Goal: Information Seeking & Learning: Find specific fact

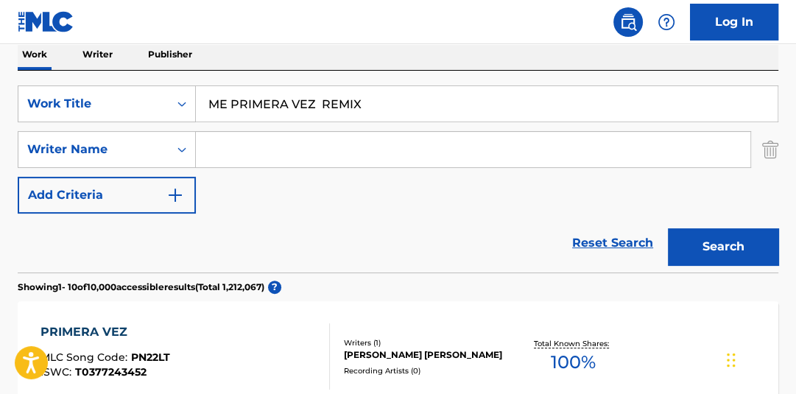
drag, startPoint x: 136, startPoint y: 74, endPoint x: 113, endPoint y: 67, distance: 24.5
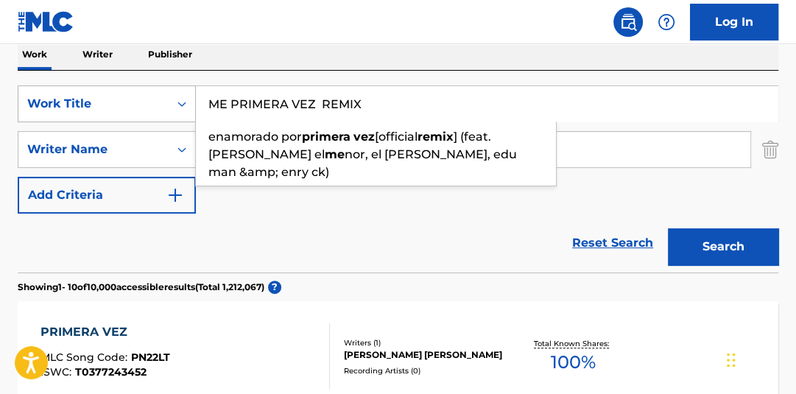
click at [130, 100] on div "Work Title" at bounding box center [93, 104] width 133 height 18
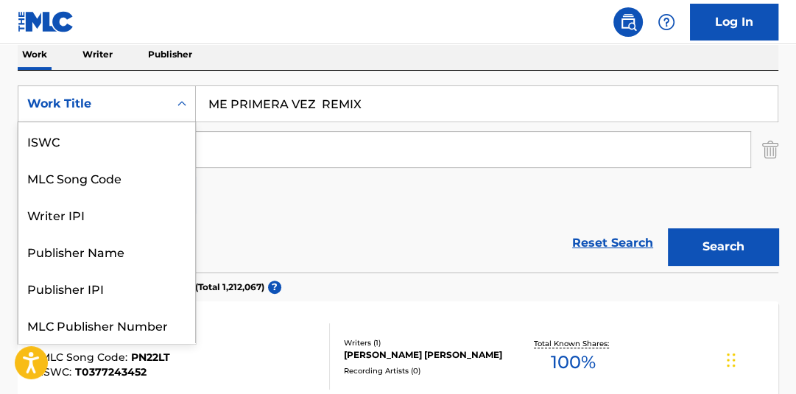
scroll to position [37, 0]
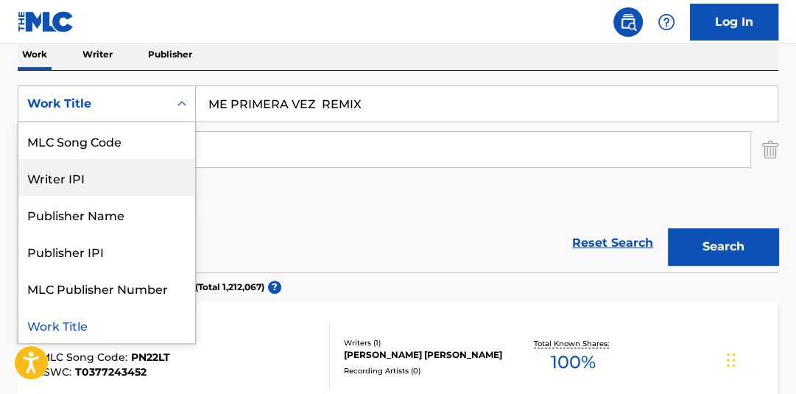
drag, startPoint x: 124, startPoint y: 182, endPoint x: 166, endPoint y: 158, distance: 48.8
click at [130, 179] on div "Writer IPI" at bounding box center [106, 177] width 177 height 37
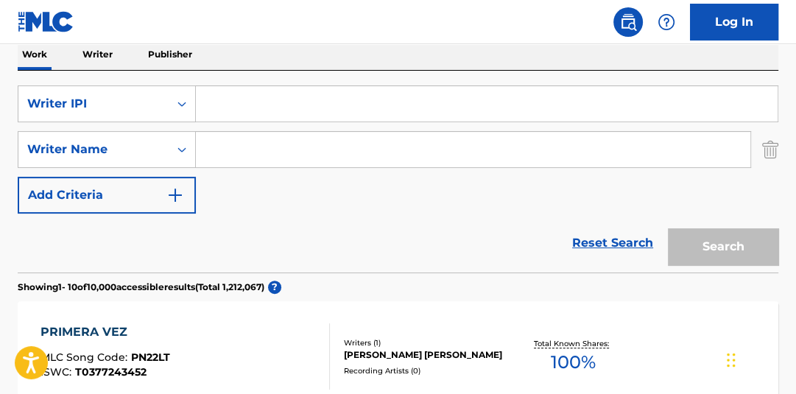
click at [381, 111] on input "Search Form" at bounding box center [487, 103] width 582 height 35
type input "S"
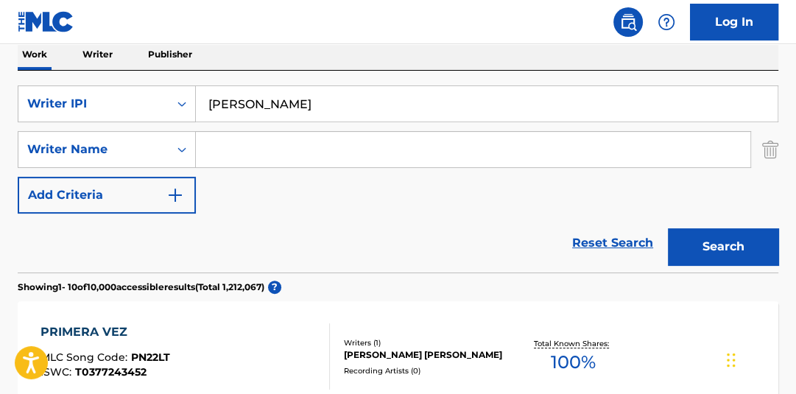
type input "[PERSON_NAME]"
click at [668, 228] on button "Search" at bounding box center [723, 246] width 111 height 37
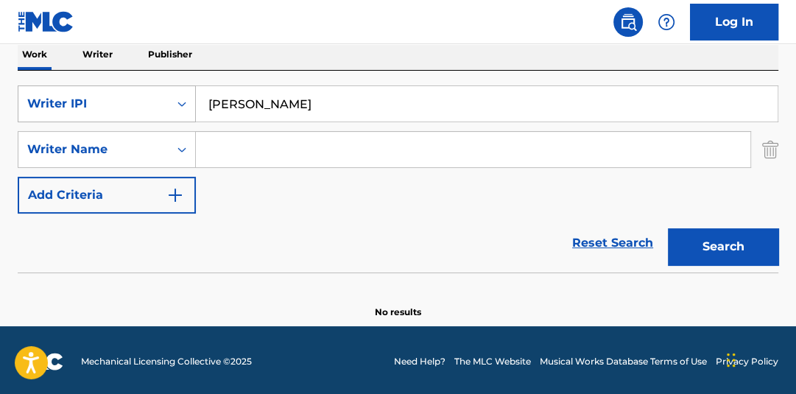
drag, startPoint x: 427, startPoint y: 99, endPoint x: 192, endPoint y: 88, distance: 236.0
click at [173, 85] on div "SearchWithCriteria2c6904f1-ee1b-4655-8973-dffde0733a2a Writer [PERSON_NAME]" at bounding box center [398, 103] width 761 height 37
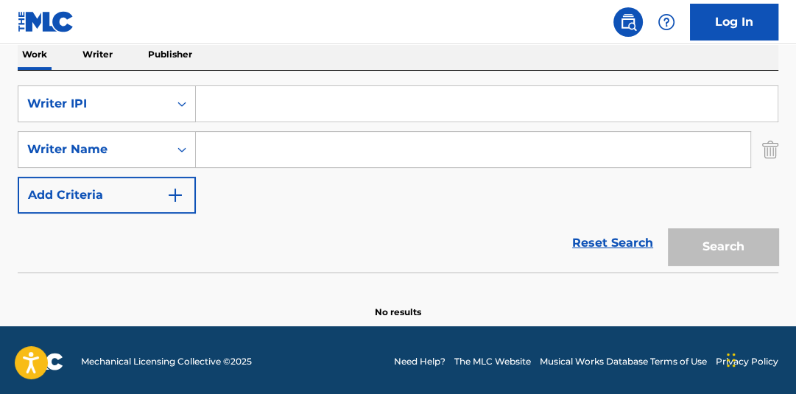
click at [114, 56] on p "Writer" at bounding box center [97, 54] width 39 height 31
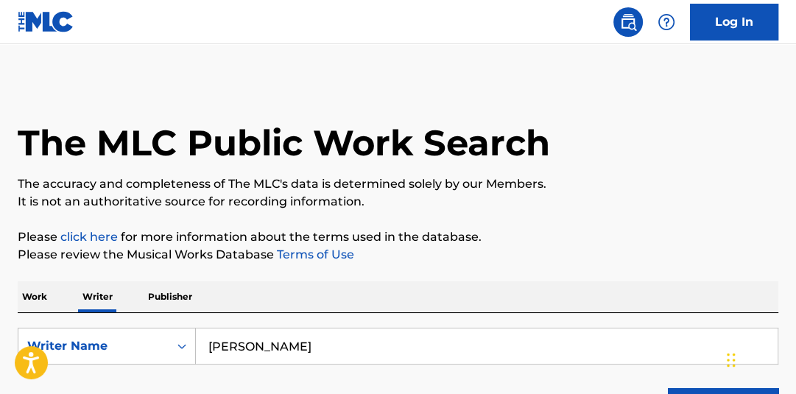
drag, startPoint x: 340, startPoint y: 348, endPoint x: 127, endPoint y: 324, distance: 214.3
click at [128, 324] on div "SearchWithCriteriade32cfa5-3391-4762-9e92-93bad49db3b1 Writer Name [PERSON_NAME…" at bounding box center [398, 372] width 761 height 119
paste input "[PERSON_NAME]"
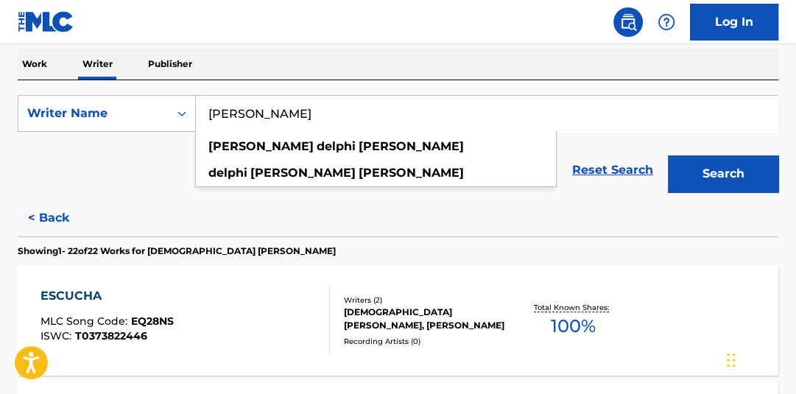
type input "[PERSON_NAME]"
click at [747, 166] on button "Search" at bounding box center [723, 173] width 111 height 37
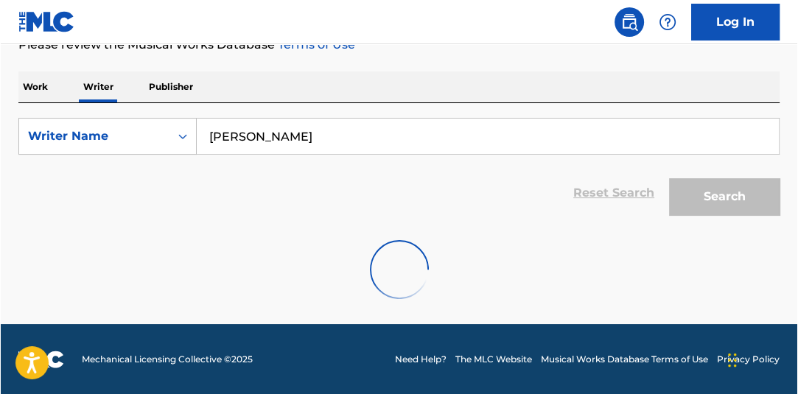
scroll to position [233, 0]
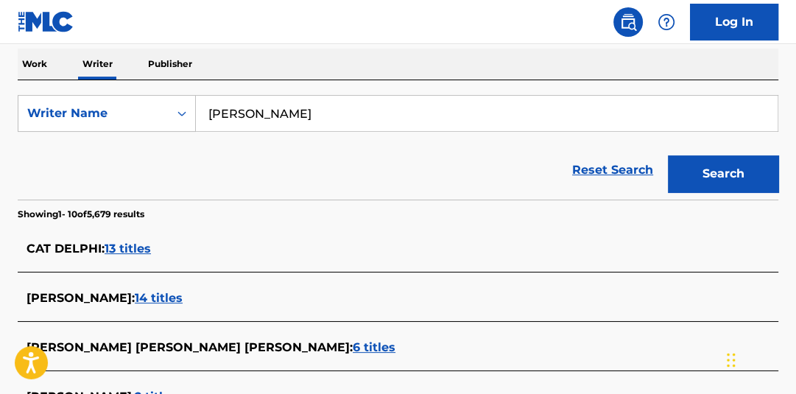
click at [127, 249] on span "13 titles" at bounding box center [128, 249] width 46 height 14
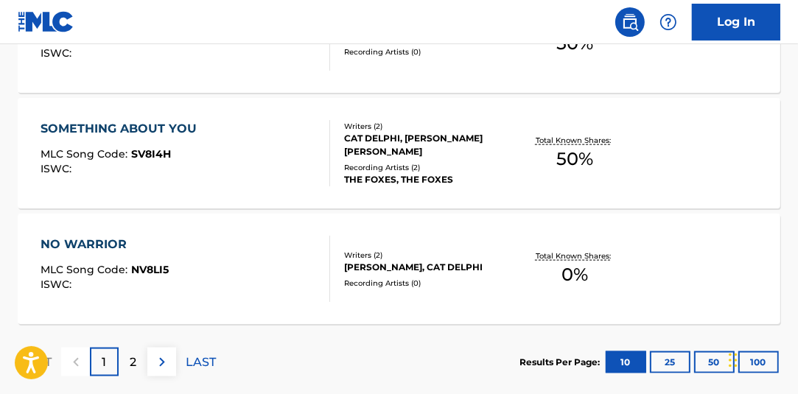
scroll to position [1409, 0]
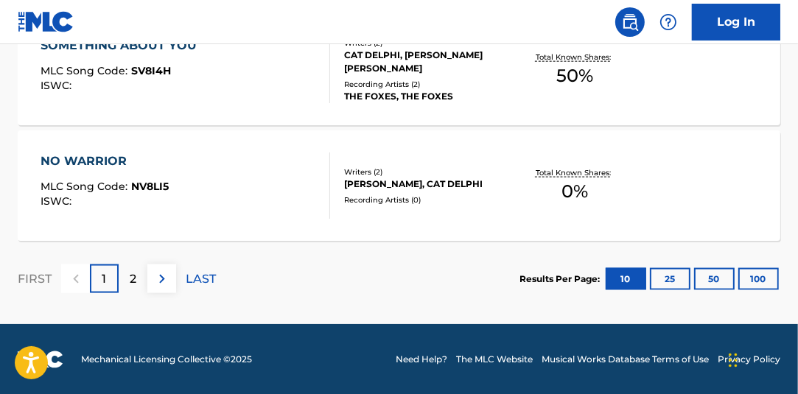
click at [754, 273] on button "100" at bounding box center [758, 279] width 41 height 22
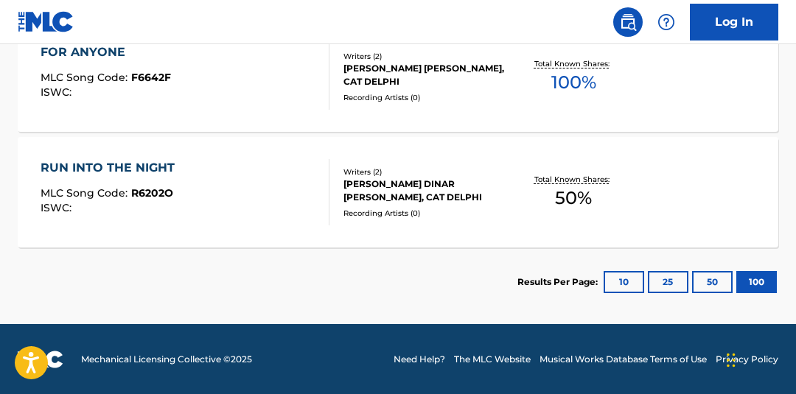
scroll to position [1736, 0]
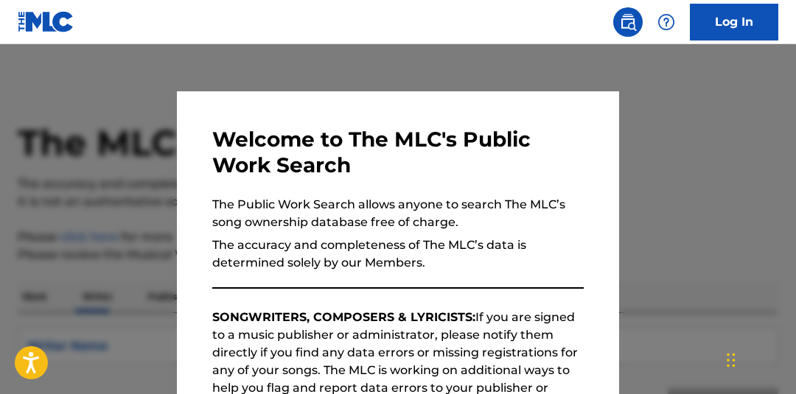
click at [629, 120] on div at bounding box center [398, 241] width 796 height 394
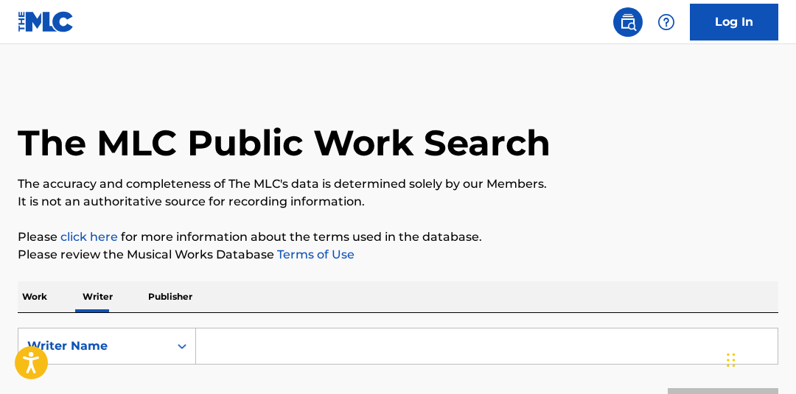
paste input "[PERSON_NAME]"
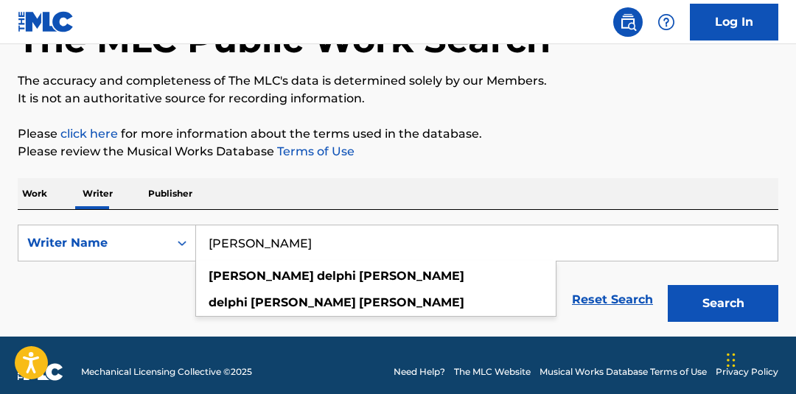
scroll to position [116, 0]
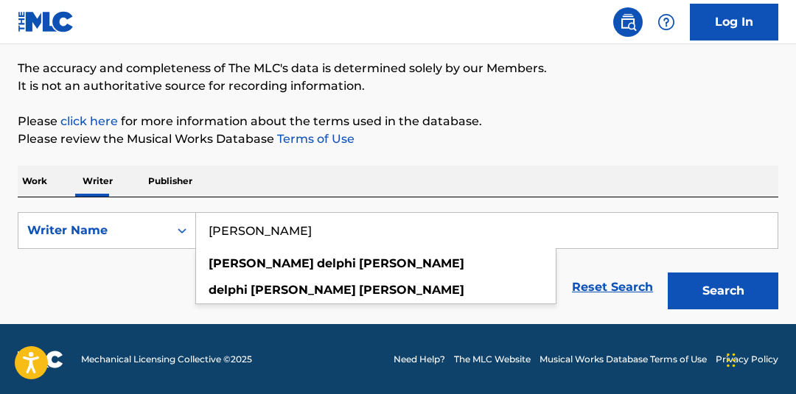
type input "[PERSON_NAME]"
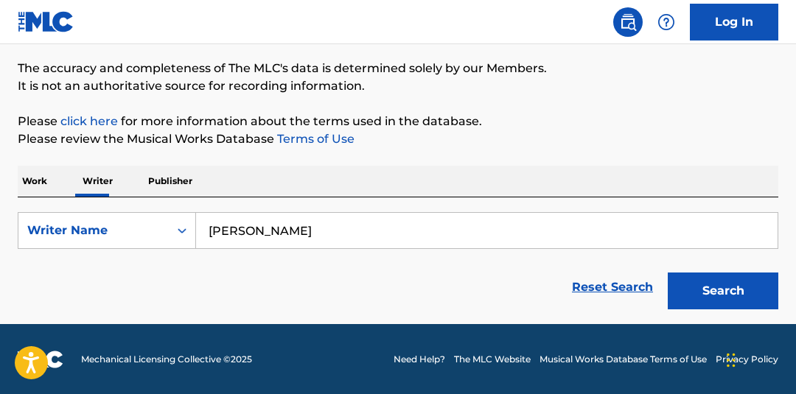
click at [705, 295] on button "Search" at bounding box center [722, 291] width 111 height 37
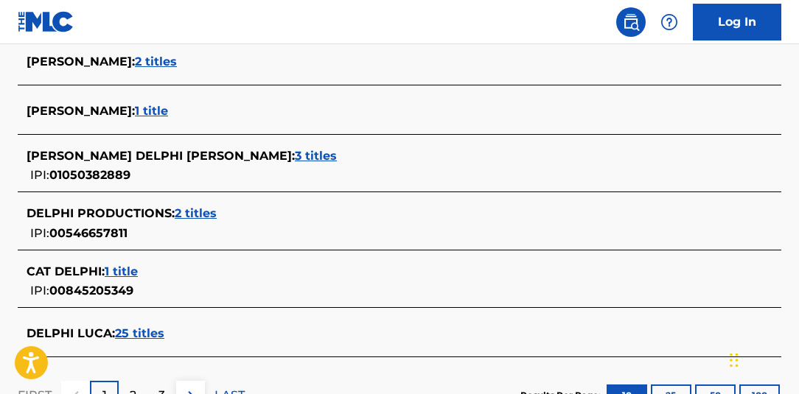
scroll to position [622, 0]
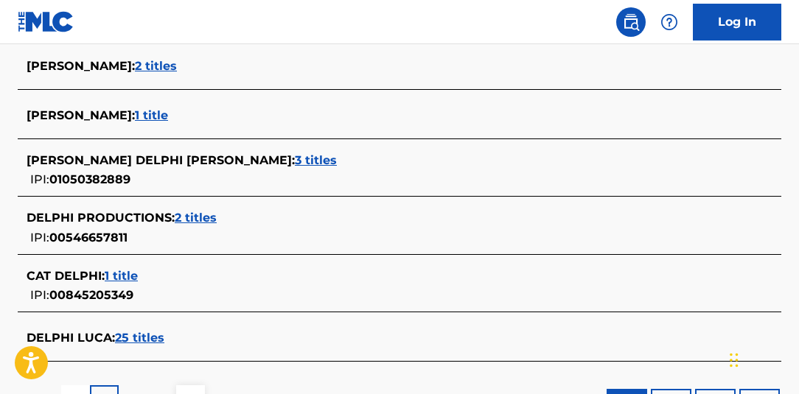
click at [295, 162] on span "3 titles" at bounding box center [316, 160] width 42 height 14
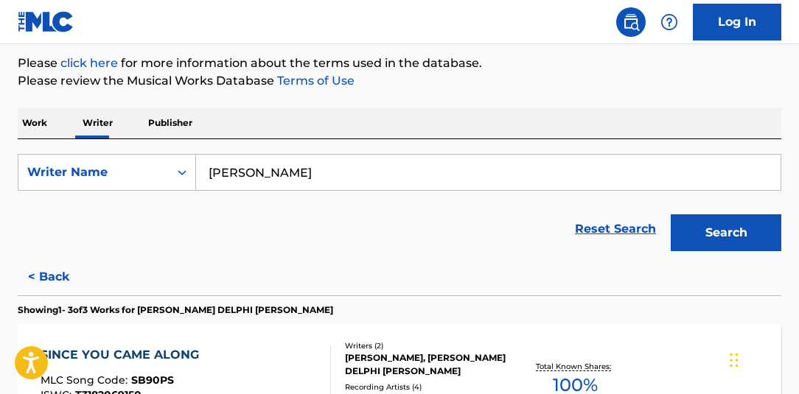
scroll to position [169, 0]
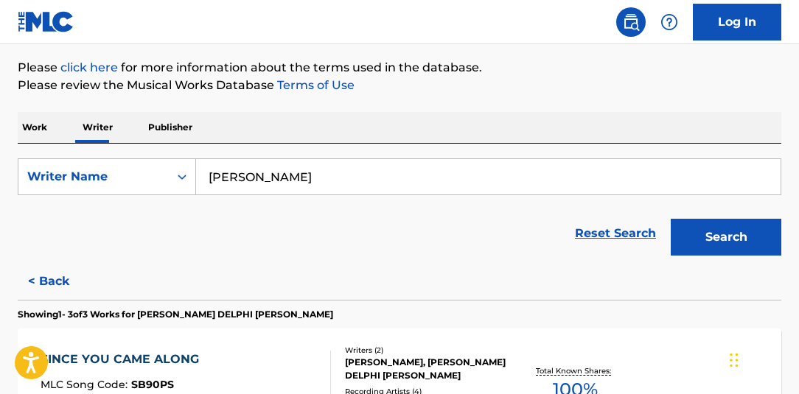
click at [52, 286] on button "< Back" at bounding box center [62, 281] width 88 height 37
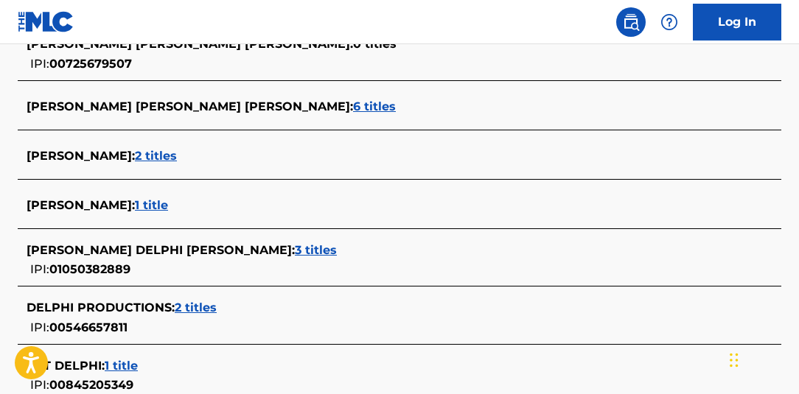
scroll to position [535, 0]
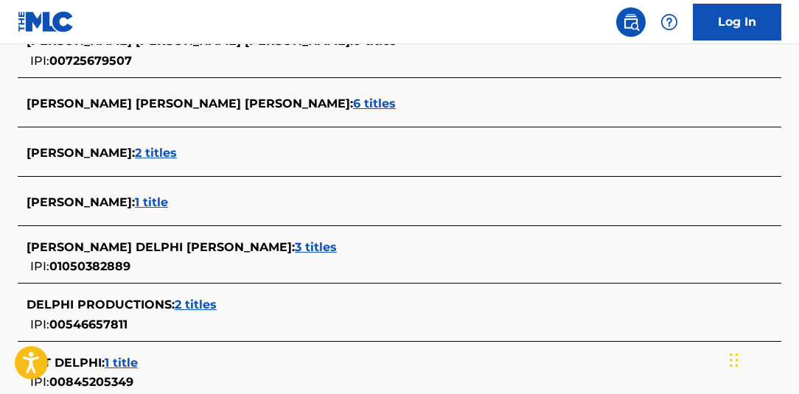
click at [166, 153] on span "2 titles" at bounding box center [156, 153] width 42 height 14
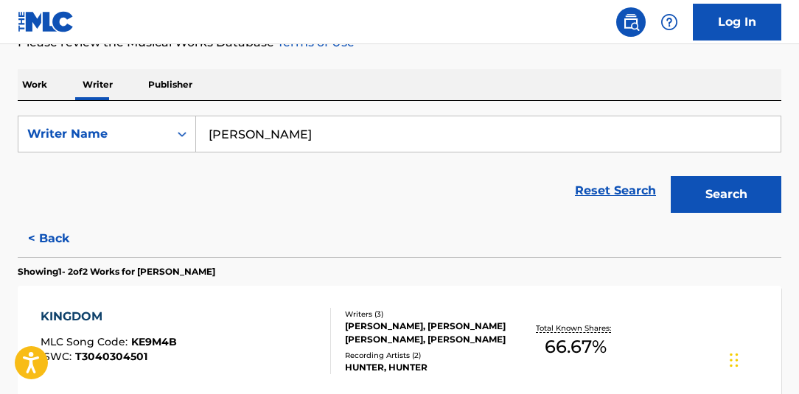
scroll to position [213, 0]
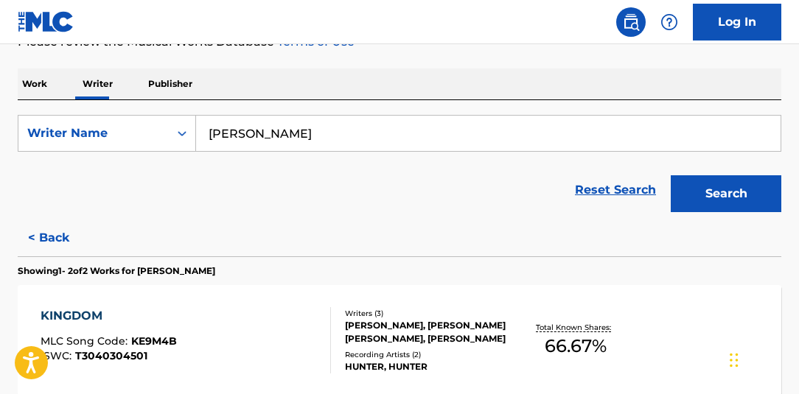
click at [59, 236] on button "< Back" at bounding box center [62, 238] width 88 height 37
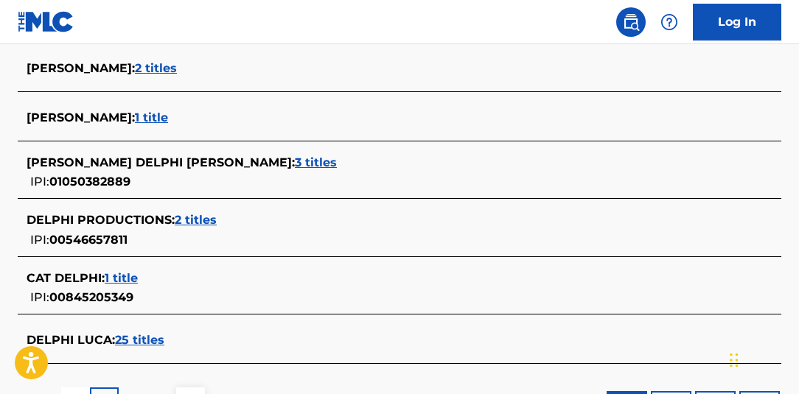
scroll to position [613, 0]
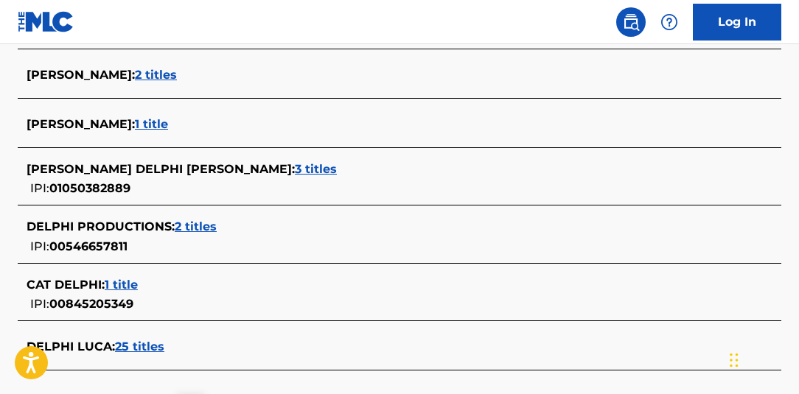
click at [125, 283] on span "1 title" at bounding box center [121, 285] width 33 height 14
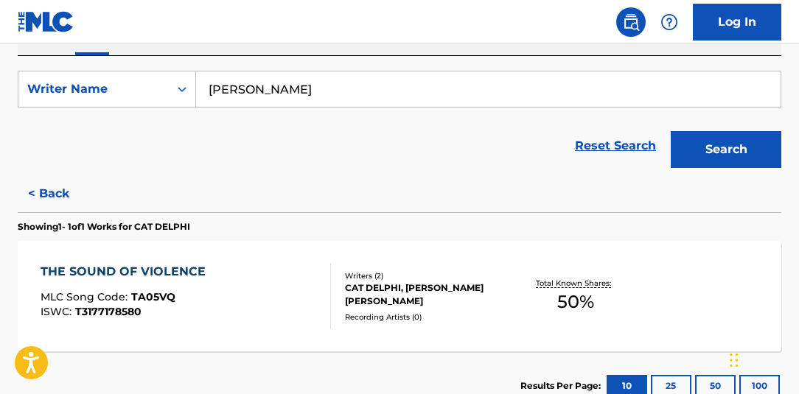
scroll to position [240, 0]
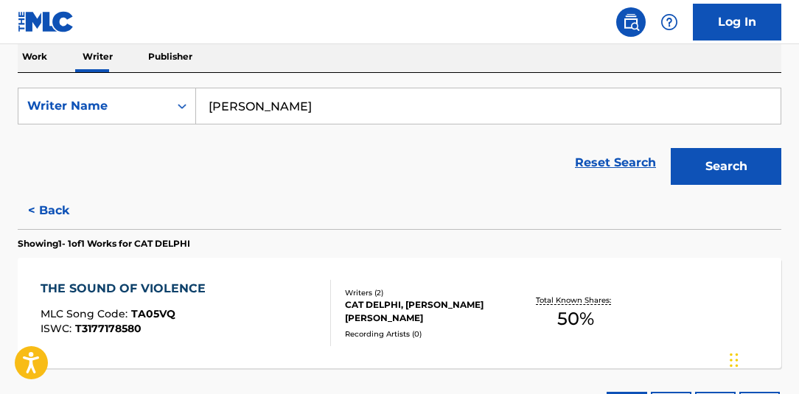
click at [57, 212] on button "< Back" at bounding box center [62, 210] width 88 height 37
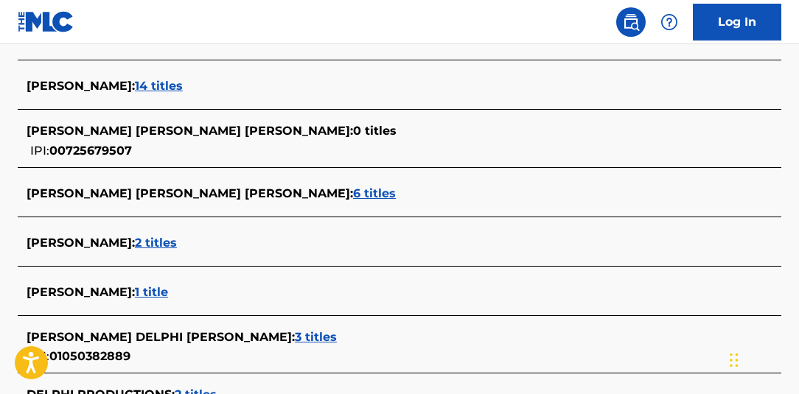
scroll to position [307, 0]
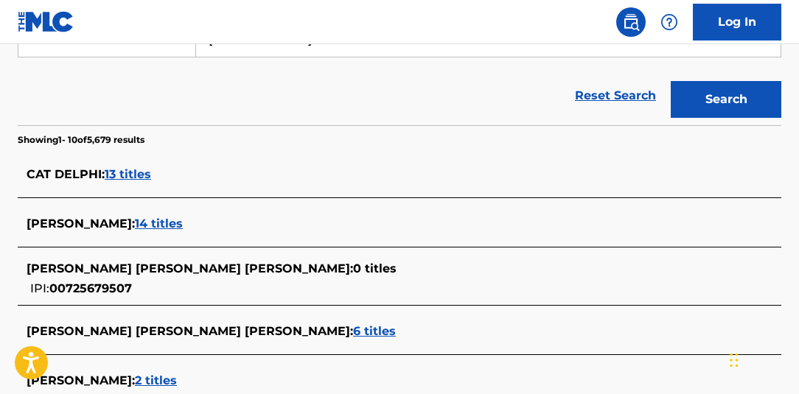
click at [128, 175] on span "13 titles" at bounding box center [128, 174] width 46 height 14
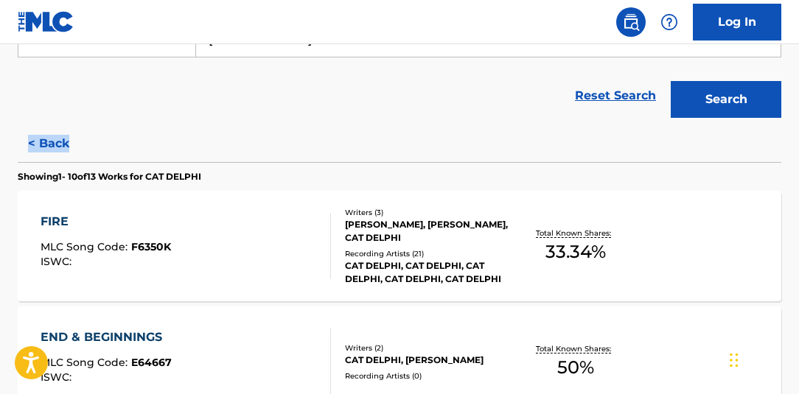
drag, startPoint x: 796, startPoint y: 116, endPoint x: 796, endPoint y: 147, distance: 30.9
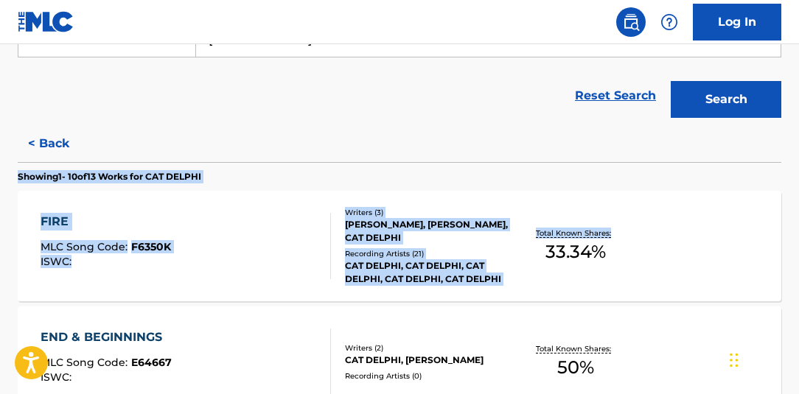
drag, startPoint x: 798, startPoint y: 138, endPoint x: 799, endPoint y: 174, distance: 36.1
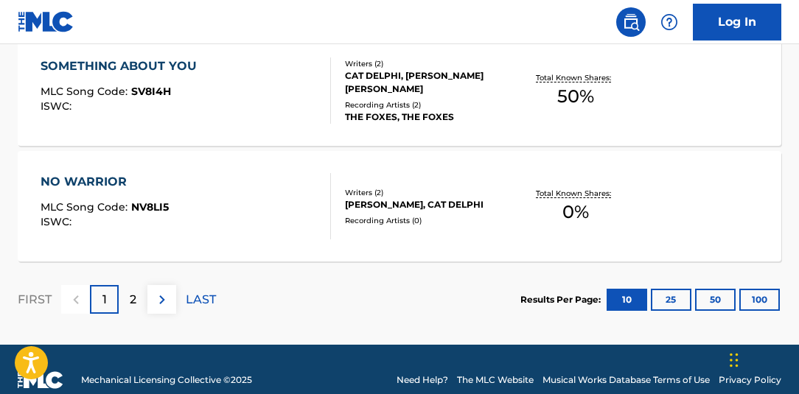
scroll to position [1385, 0]
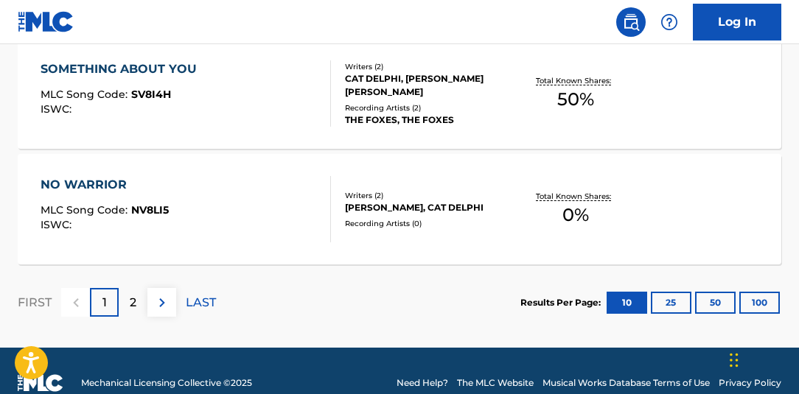
click at [764, 309] on button "100" at bounding box center [759, 303] width 41 height 22
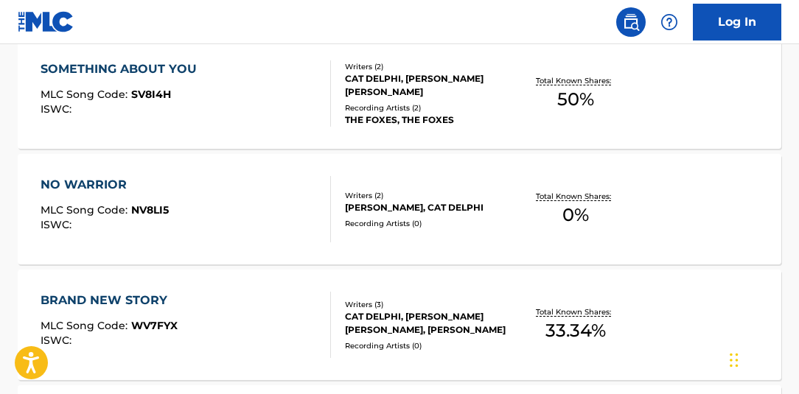
drag, startPoint x: 796, startPoint y: 273, endPoint x: 798, endPoint y: 291, distance: 18.5
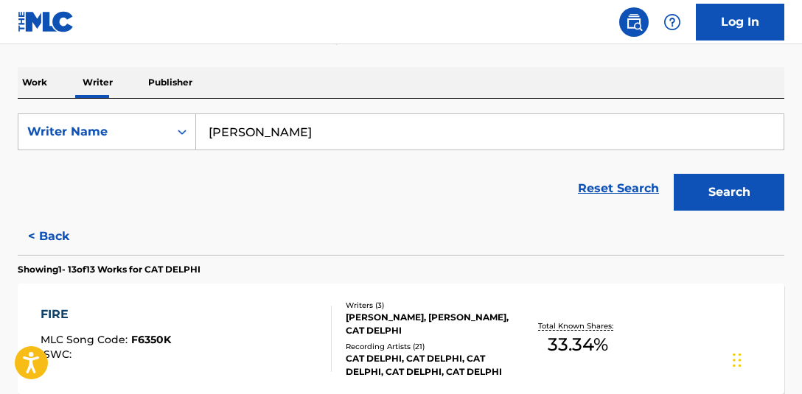
scroll to position [247, 0]
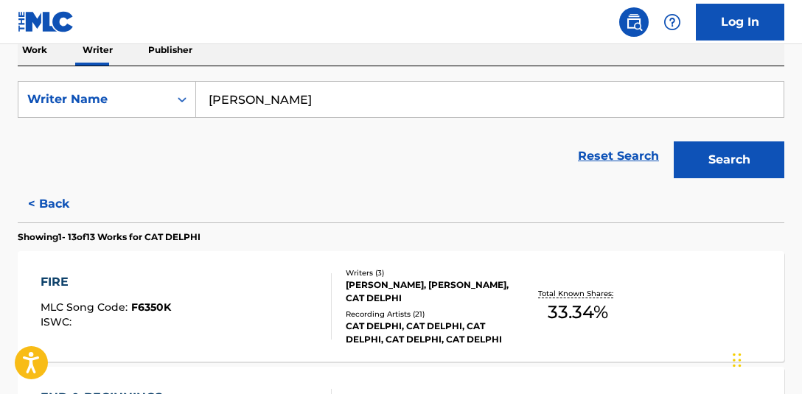
click at [46, 203] on button "< Back" at bounding box center [62, 204] width 88 height 37
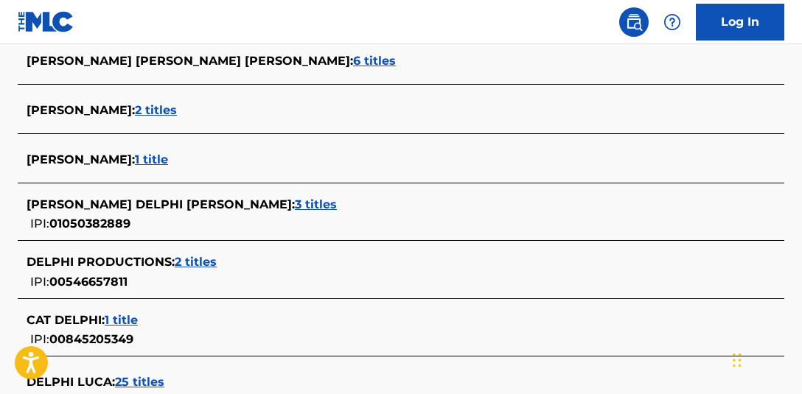
scroll to position [743, 0]
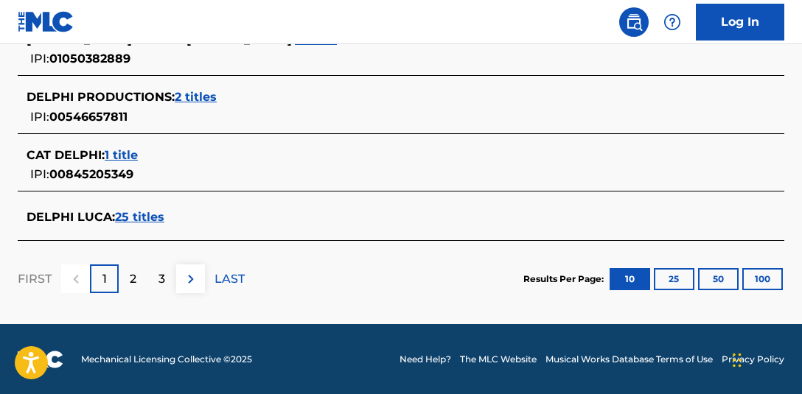
click at [760, 283] on button "100" at bounding box center [762, 279] width 41 height 22
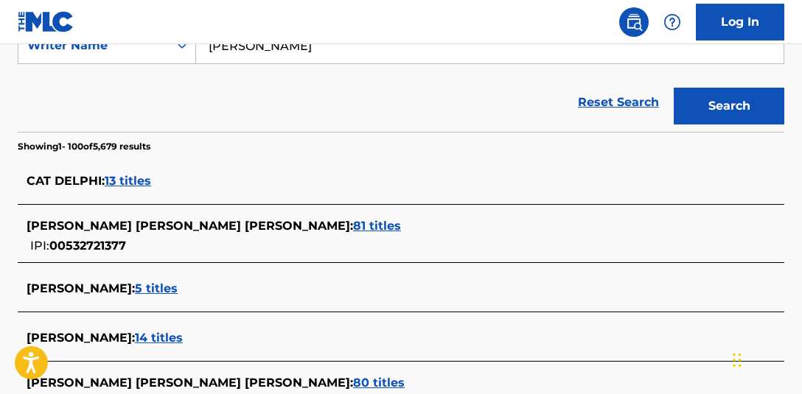
scroll to position [0, 0]
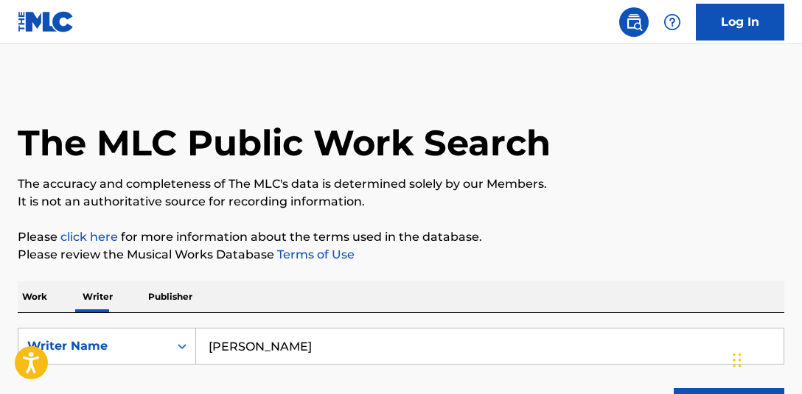
click at [38, 294] on p "Work" at bounding box center [35, 296] width 34 height 31
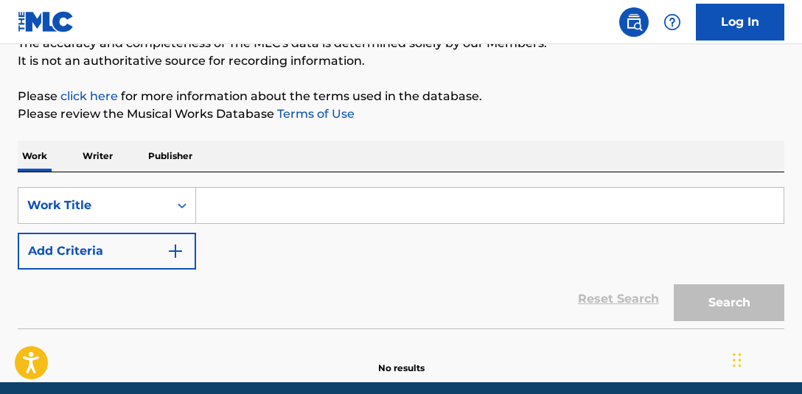
scroll to position [141, 0]
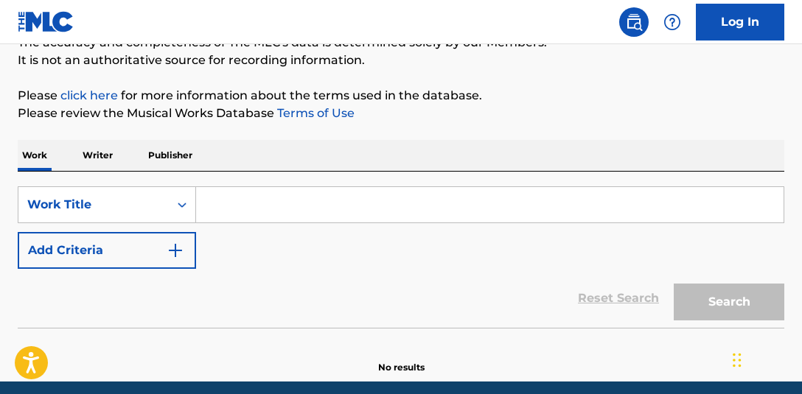
click at [330, 206] on input "Search Form" at bounding box center [489, 204] width 587 height 35
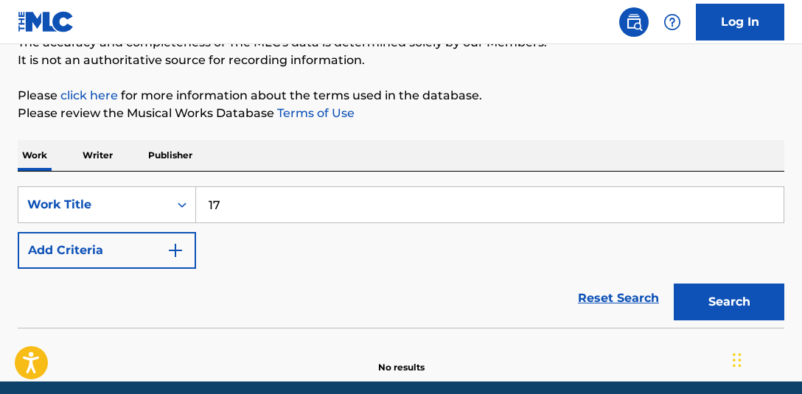
type input "17"
click at [184, 249] on button "Add Criteria" at bounding box center [107, 250] width 178 height 37
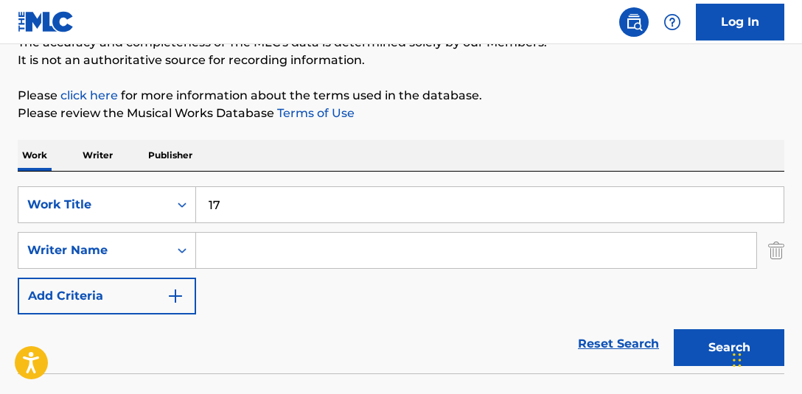
click at [239, 255] on input "Search Form" at bounding box center [476, 250] width 560 height 35
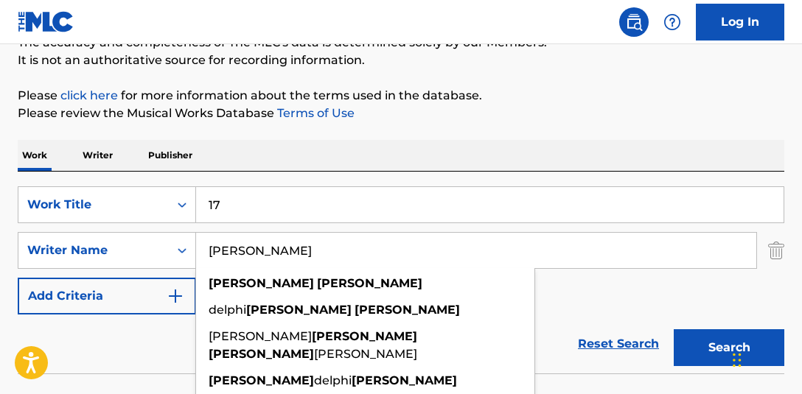
type input "[PERSON_NAME]"
click at [673, 329] on button "Search" at bounding box center [728, 347] width 111 height 37
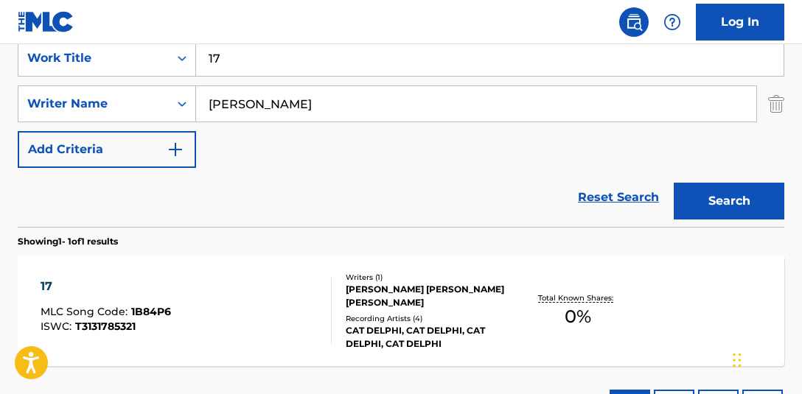
scroll to position [0, 0]
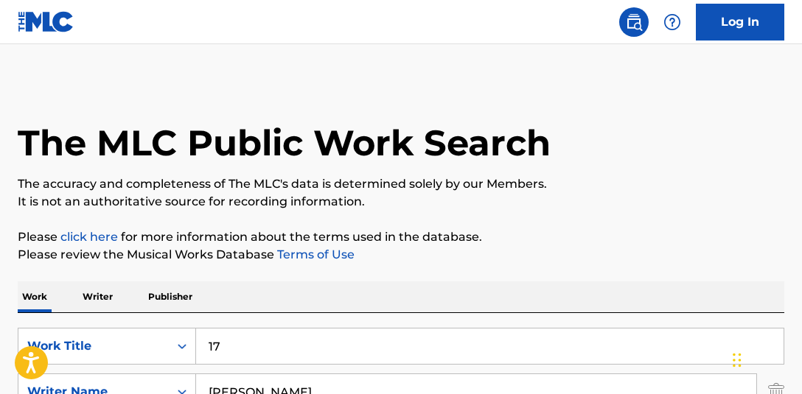
click at [83, 295] on p "Writer" at bounding box center [97, 296] width 39 height 31
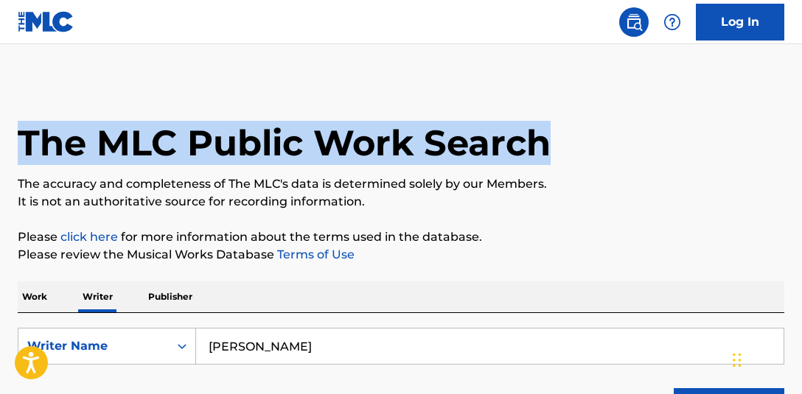
drag, startPoint x: 802, startPoint y: 20, endPoint x: 804, endPoint y: 29, distance: 9.3
click at [795, 29] on html "Accessibility Screen-Reader Guide, Feedback, and Issue Reporting | New window L…" at bounding box center [401, 197] width 802 height 394
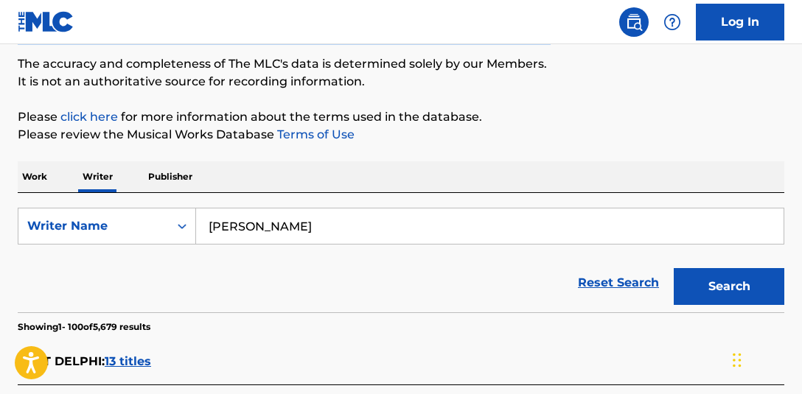
scroll to position [163, 0]
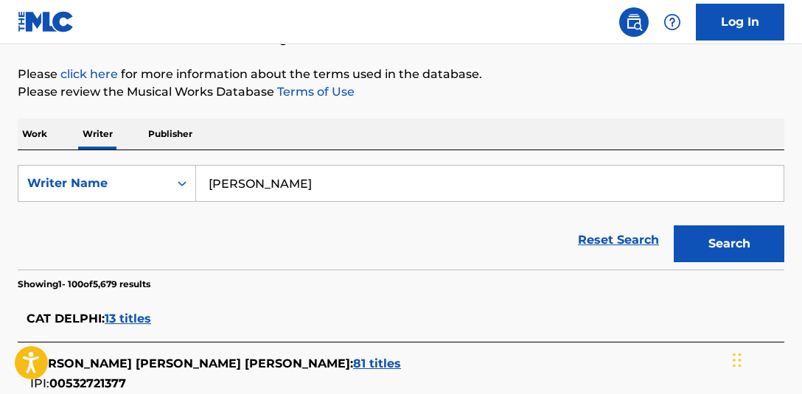
click at [396, 179] on input "[PERSON_NAME]" at bounding box center [489, 183] width 587 height 35
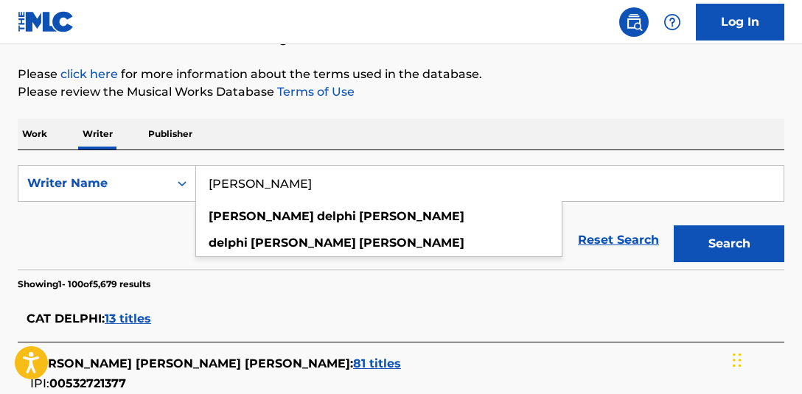
drag, startPoint x: 385, startPoint y: 179, endPoint x: 58, endPoint y: 91, distance: 337.9
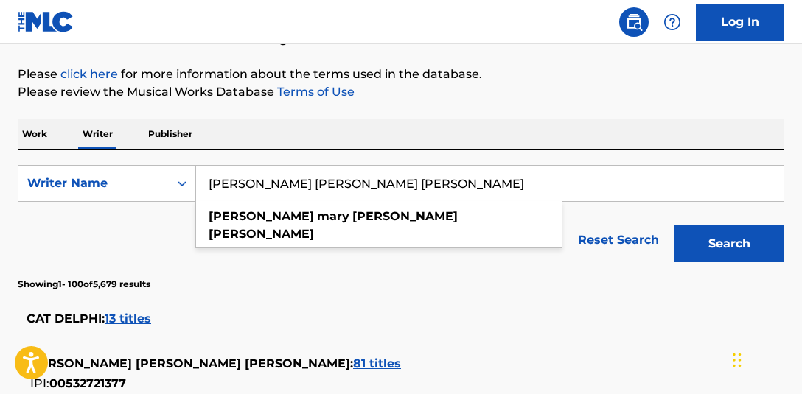
type input "CATHERINE MARY LISA WRIGHT"
click at [673, 225] on button "Search" at bounding box center [728, 243] width 111 height 37
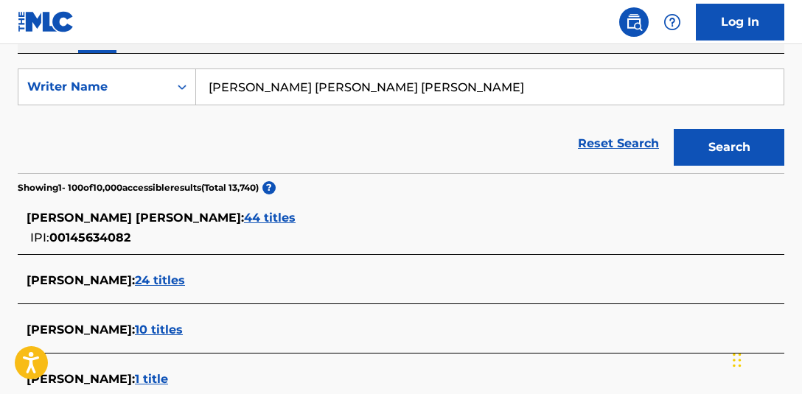
scroll to position [188, 0]
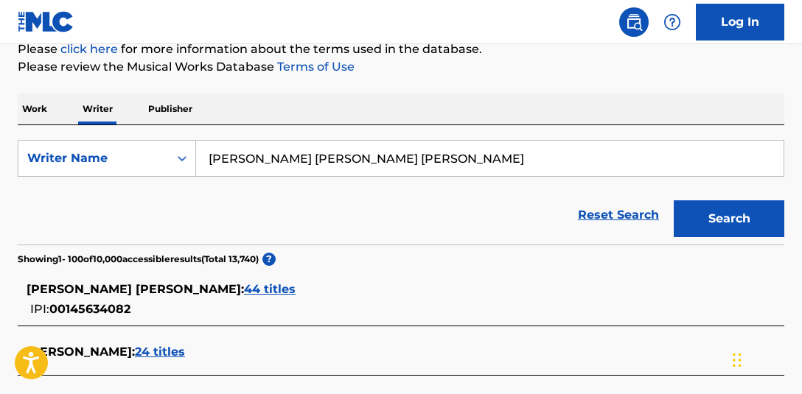
drag, startPoint x: 422, startPoint y: 158, endPoint x: 41, endPoint y: 38, distance: 399.1
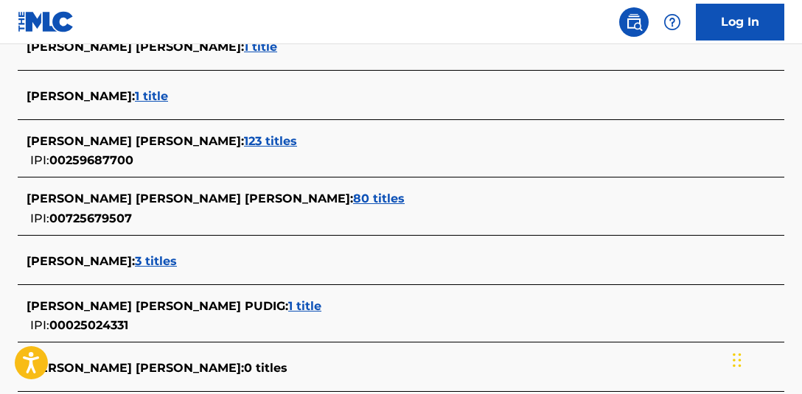
click at [353, 200] on span "80 titles" at bounding box center [379, 199] width 52 height 14
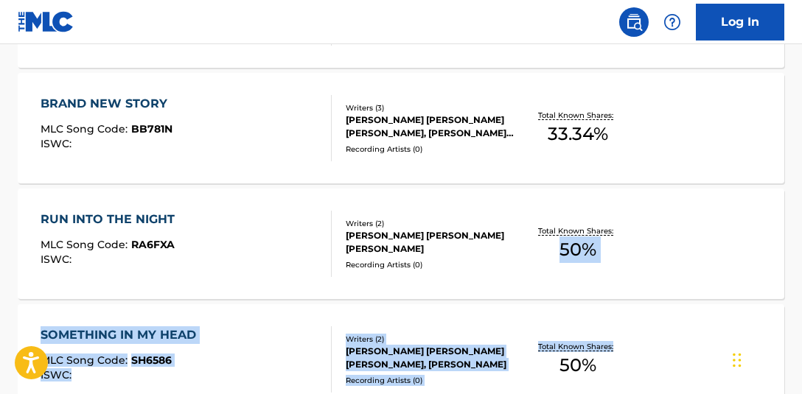
drag, startPoint x: 806, startPoint y: 341, endPoint x: 808, endPoint y: 353, distance: 12.0
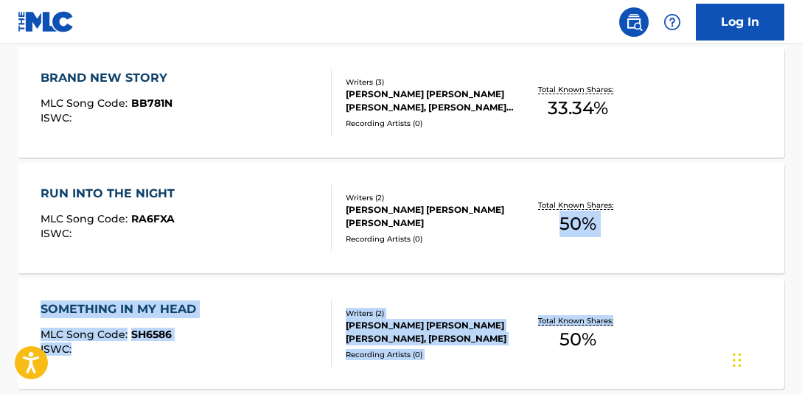
scroll to position [1409, 0]
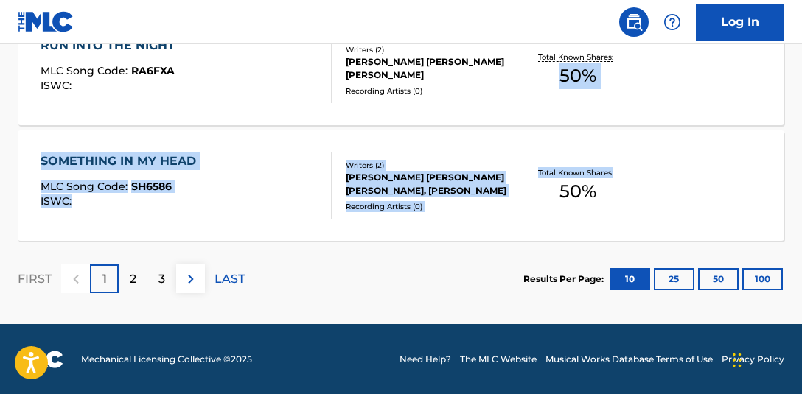
click at [766, 278] on button "100" at bounding box center [762, 279] width 41 height 22
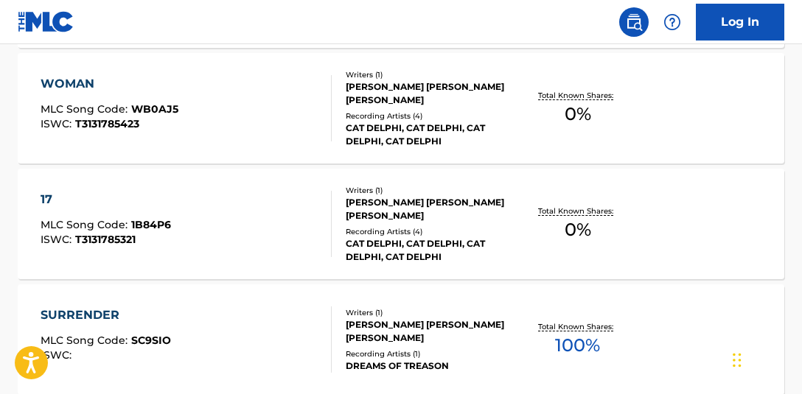
scroll to position [3713, 0]
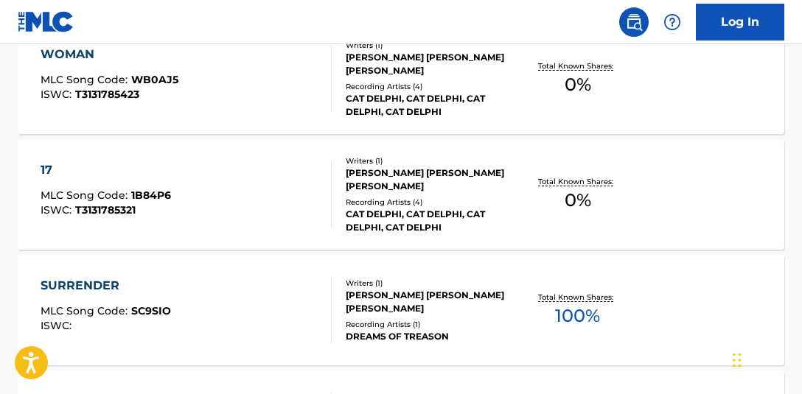
click at [578, 190] on span "0 %" at bounding box center [577, 200] width 27 height 27
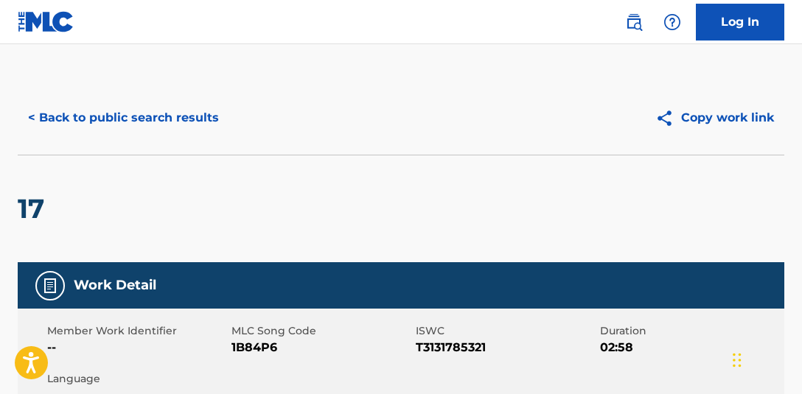
click at [466, 350] on span "T3131785321" at bounding box center [505, 348] width 180 height 18
copy span "T3131785321"
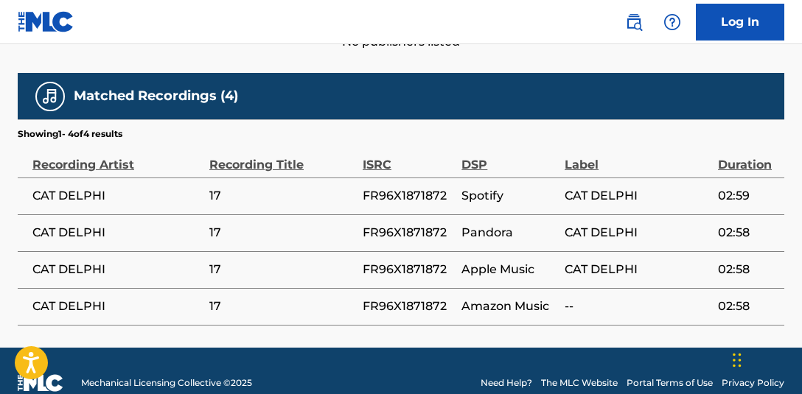
scroll to position [731, 0]
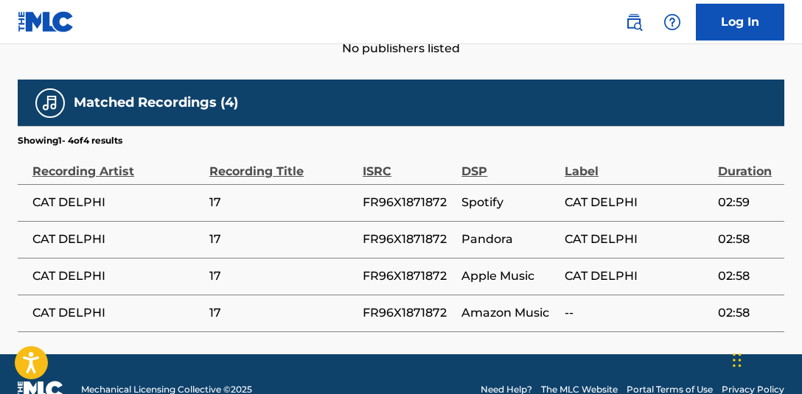
click at [404, 206] on td "FR96X1871872" at bounding box center [411, 202] width 99 height 37
copy span "FR96X1871872"
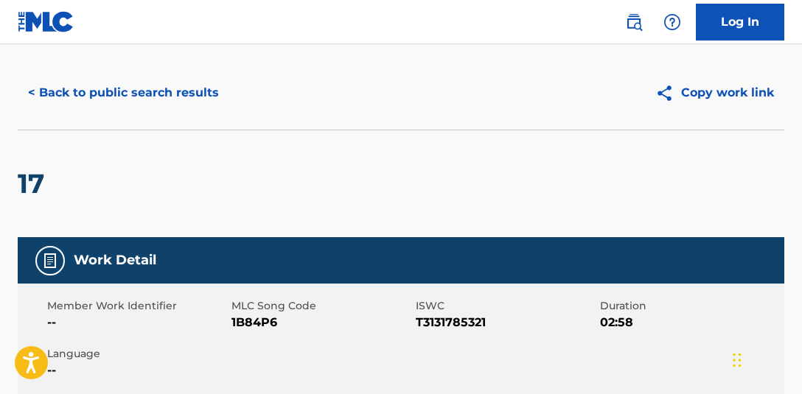
scroll to position [15, 0]
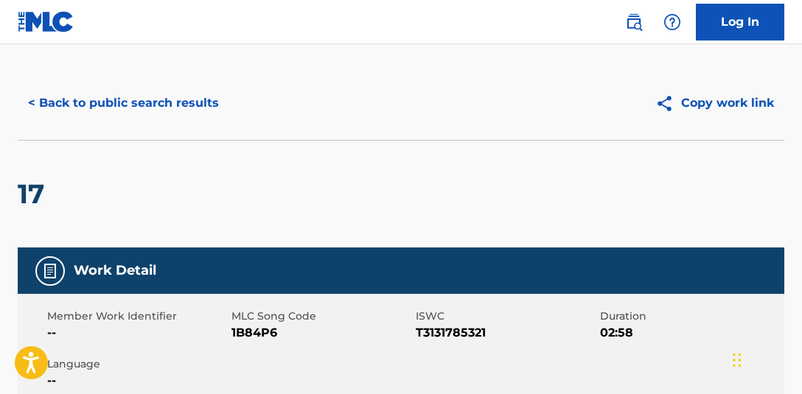
click at [134, 100] on button "< Back to public search results" at bounding box center [123, 103] width 211 height 37
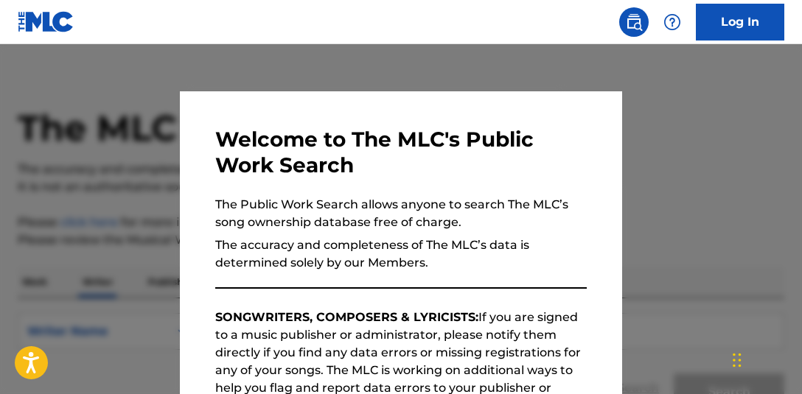
scroll to position [161, 0]
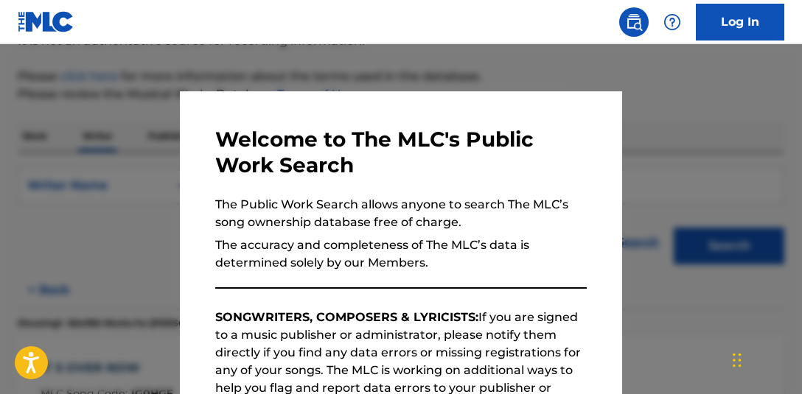
drag, startPoint x: 692, startPoint y: 202, endPoint x: 690, endPoint y: 189, distance: 12.7
click at [692, 198] on div at bounding box center [401, 241] width 802 height 394
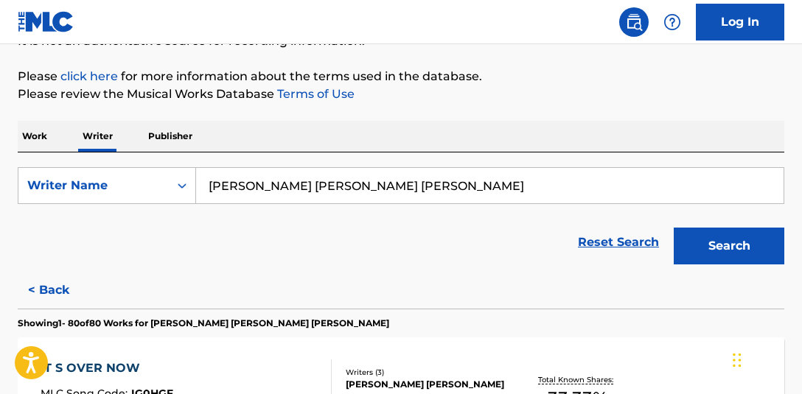
scroll to position [3339, 0]
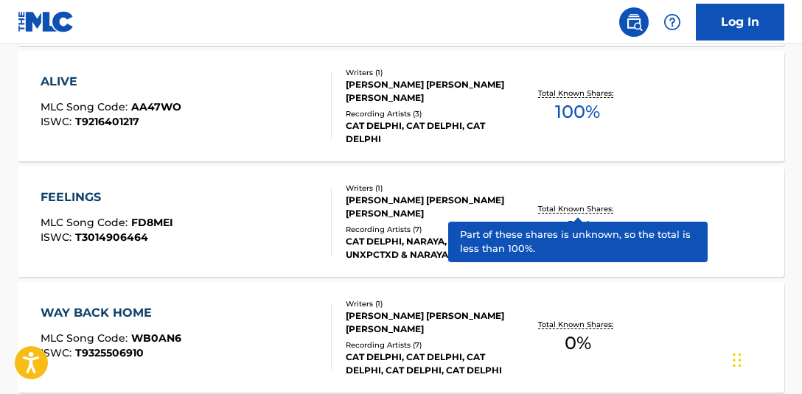
click at [586, 217] on span "0 %" at bounding box center [577, 227] width 27 height 27
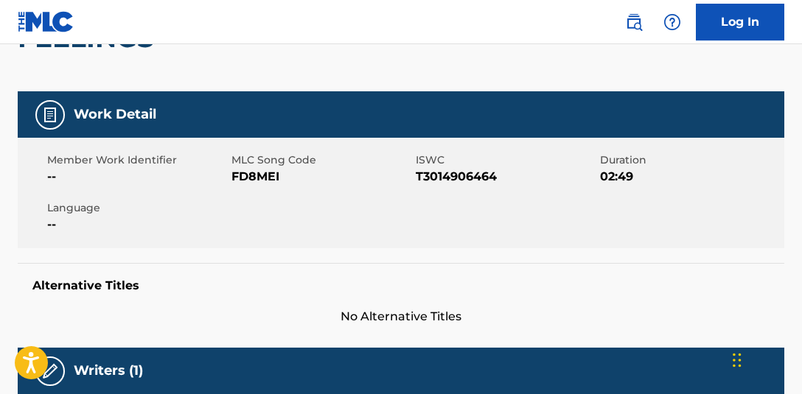
scroll to position [105, 0]
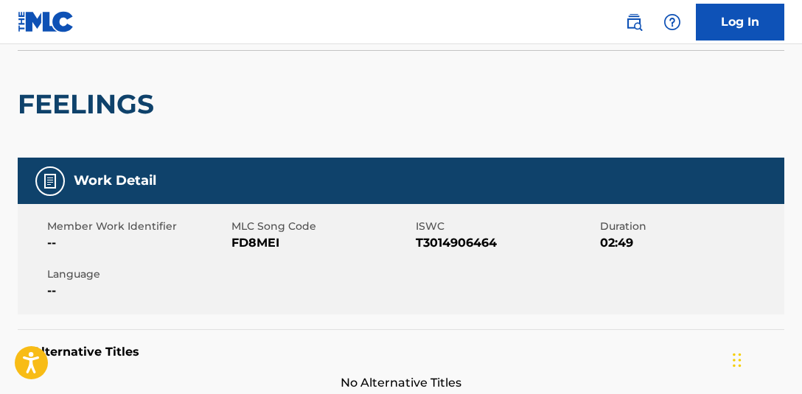
click at [486, 241] on span "T3014906464" at bounding box center [505, 243] width 180 height 18
copy span "T3014906464"
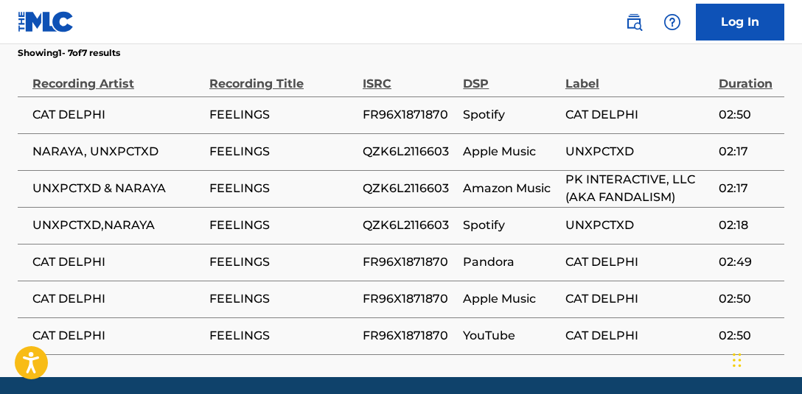
scroll to position [816, 0]
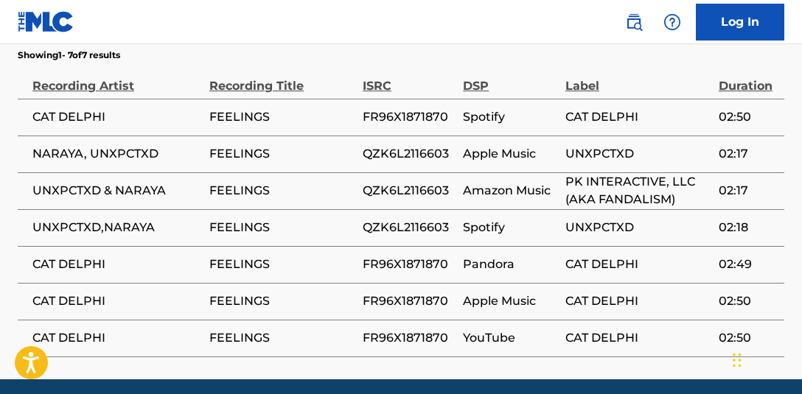
click at [407, 113] on span "FR96X1871870" at bounding box center [408, 117] width 93 height 18
copy span "FR96X1871870"
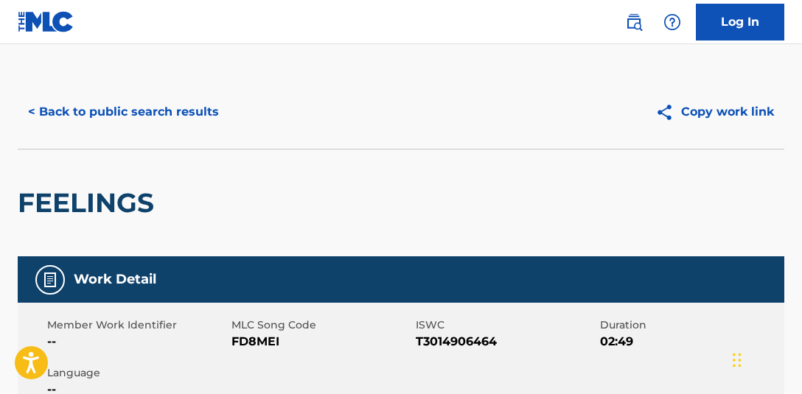
scroll to position [0, 0]
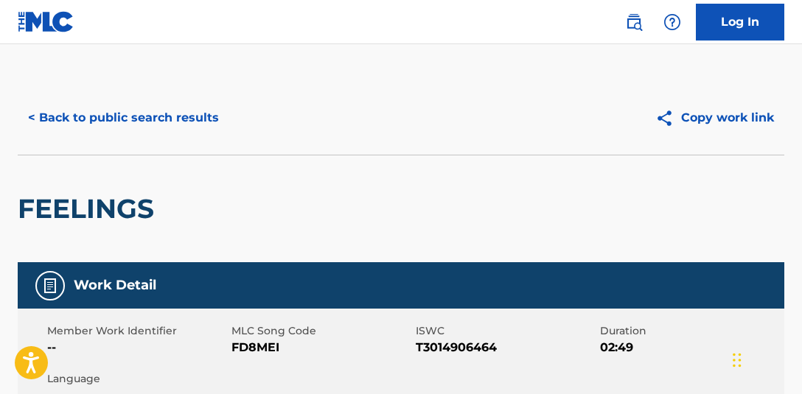
click at [124, 114] on button "< Back to public search results" at bounding box center [123, 117] width 211 height 37
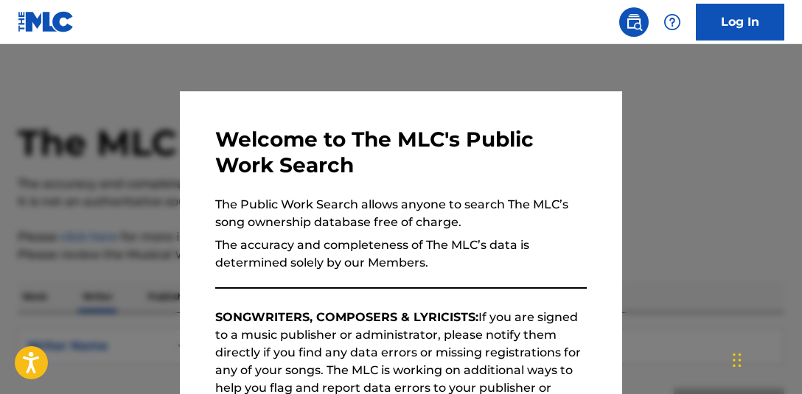
scroll to position [161, 0]
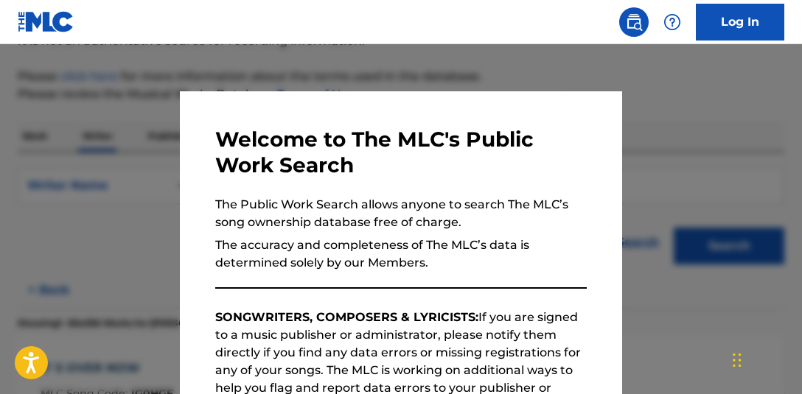
click at [95, 132] on div at bounding box center [401, 241] width 802 height 394
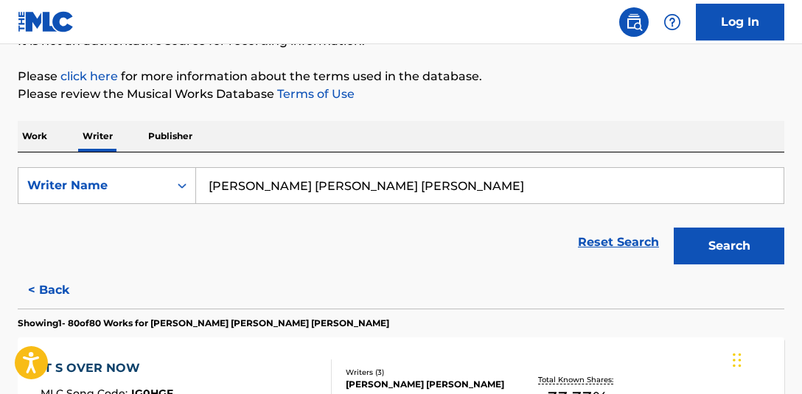
click at [782, 122] on div "Work Writer Publisher" at bounding box center [401, 136] width 766 height 31
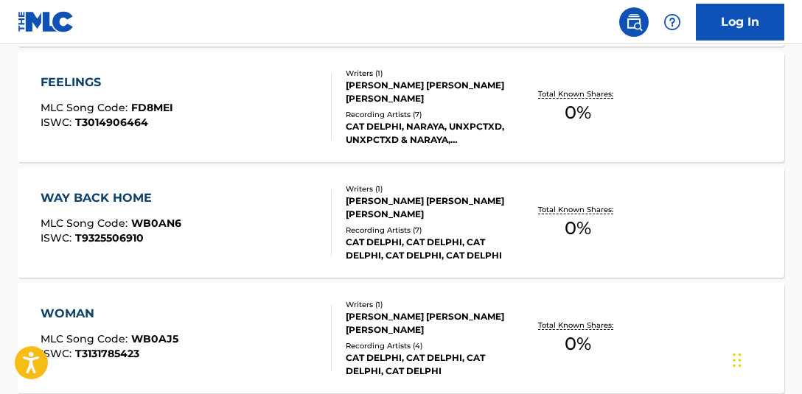
click at [598, 234] on div "Total Known Shares: 0 %" at bounding box center [576, 222] width 127 height 45
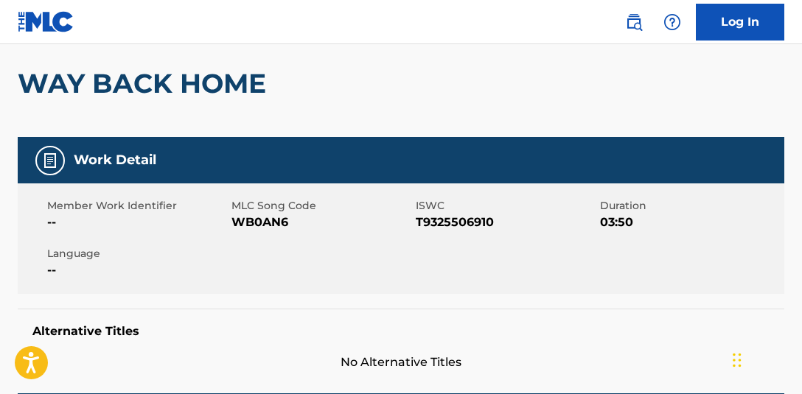
scroll to position [130, 0]
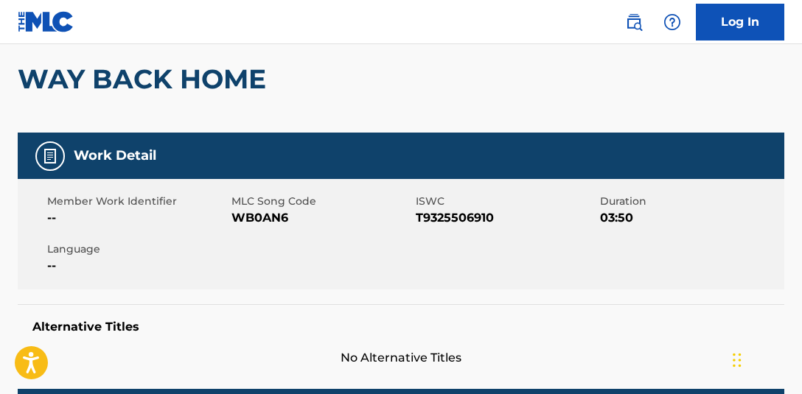
click at [435, 215] on span "T9325506910" at bounding box center [505, 218] width 180 height 18
copy span "T9325506910"
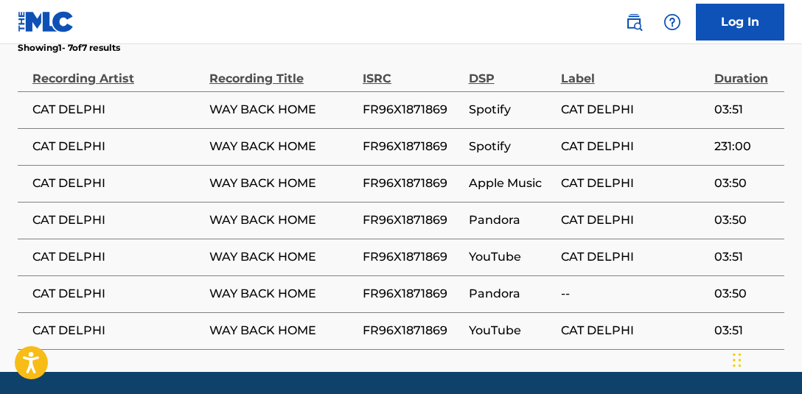
scroll to position [819, 0]
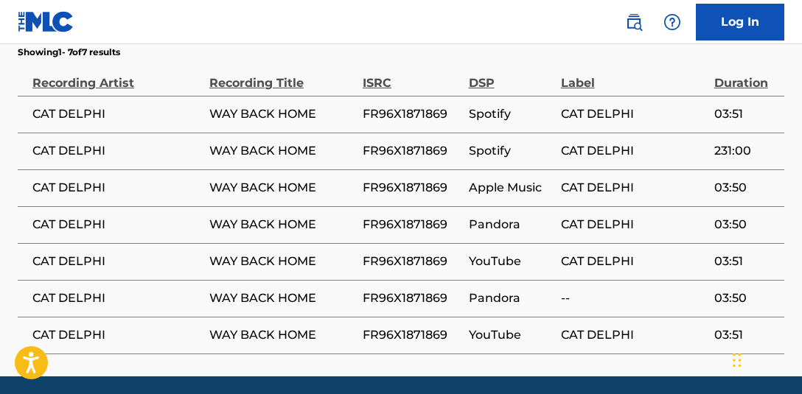
click at [407, 105] on span "FR96X1871869" at bounding box center [411, 114] width 99 height 18
copy span "FR96X1871869"
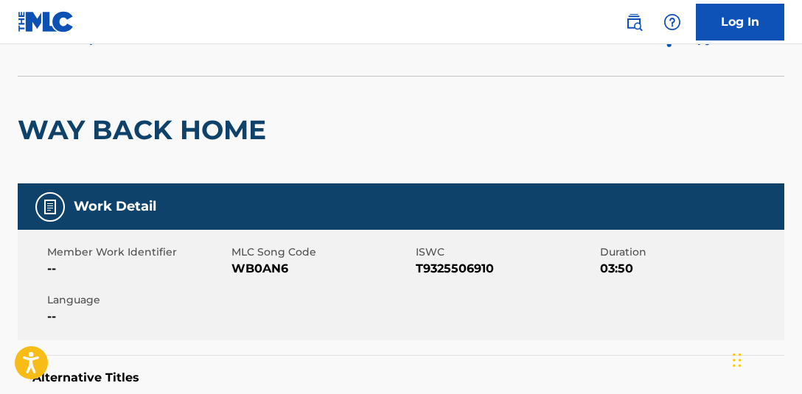
scroll to position [0, 0]
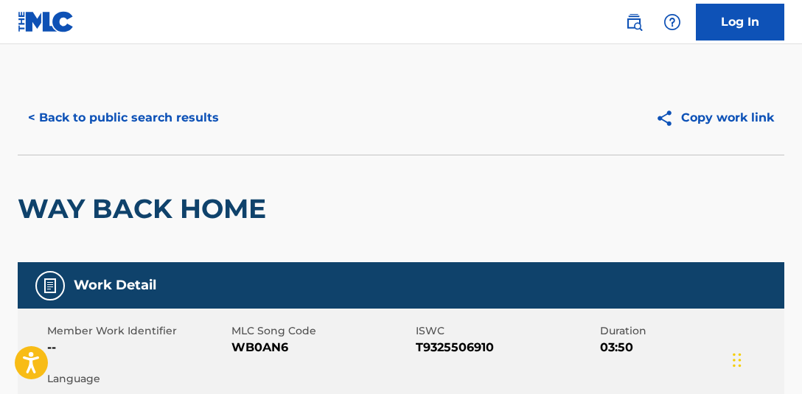
click at [186, 114] on button "< Back to public search results" at bounding box center [123, 117] width 211 height 37
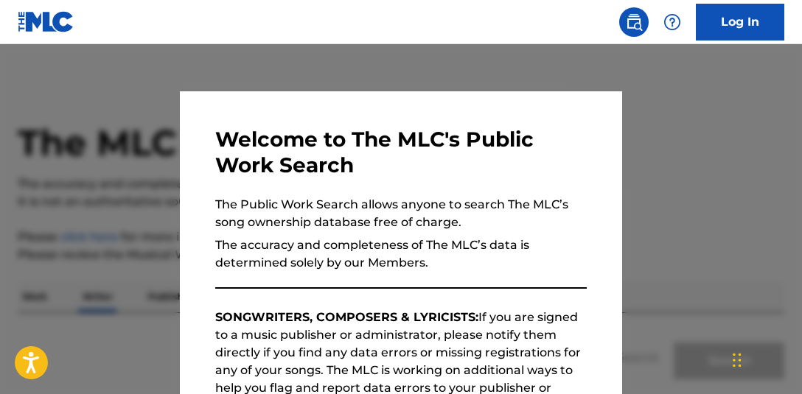
scroll to position [161, 0]
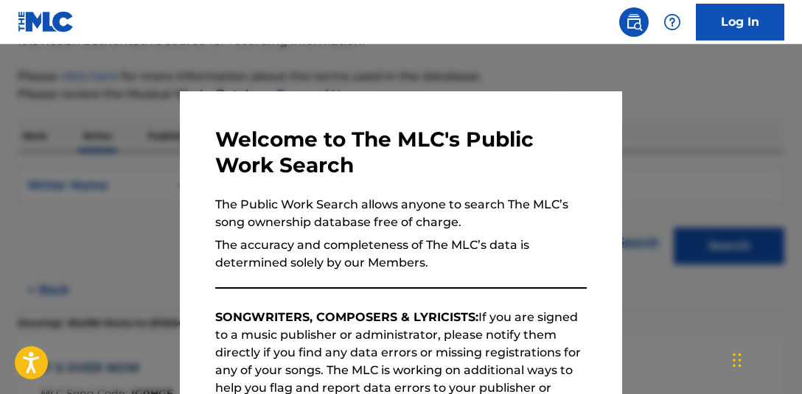
click at [701, 122] on div at bounding box center [401, 241] width 802 height 394
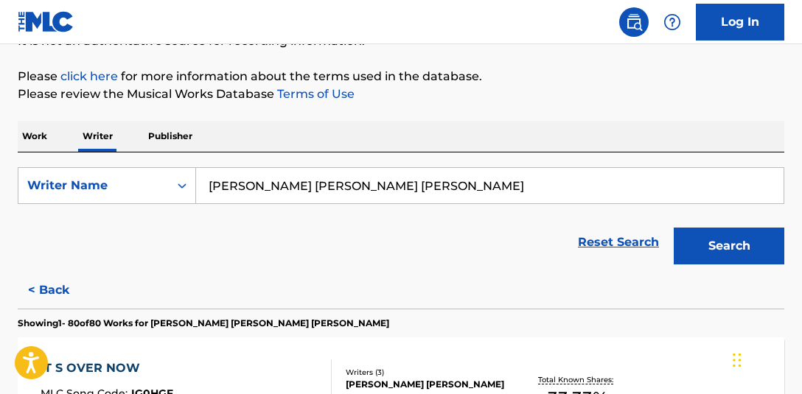
scroll to position [3570, 0]
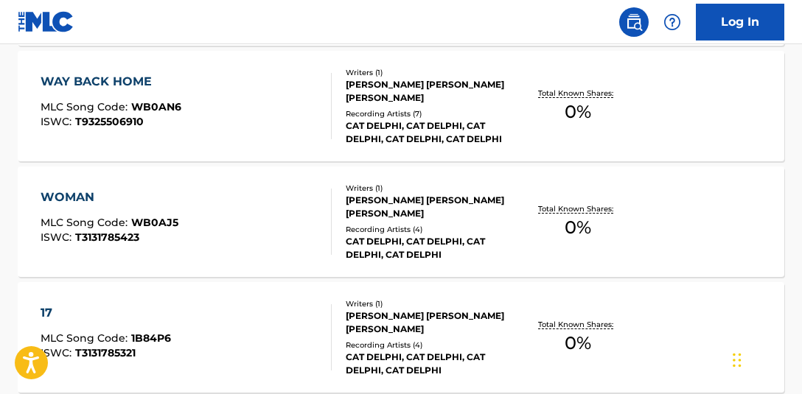
click at [578, 224] on span "0 %" at bounding box center [577, 227] width 27 height 27
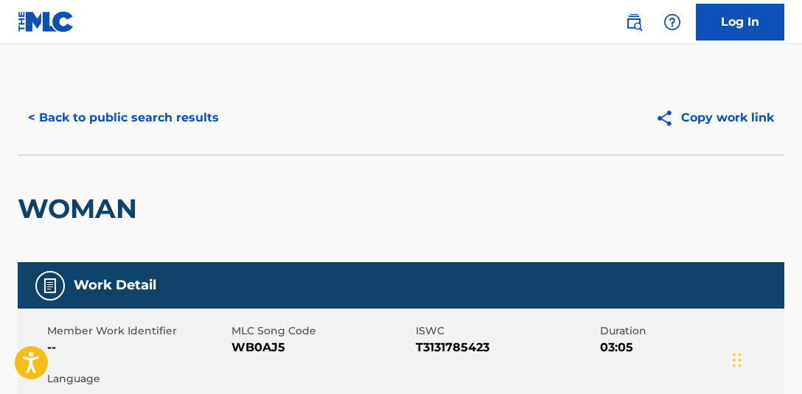
click at [455, 346] on span "T3131785423" at bounding box center [505, 348] width 180 height 18
click at [455, 347] on span "T3131785423" at bounding box center [505, 348] width 180 height 18
copy span "T3131785423"
click at [767, 167] on div "WOMAN" at bounding box center [401, 209] width 766 height 108
drag, startPoint x: 802, startPoint y: 119, endPoint x: 802, endPoint y: 149, distance: 30.2
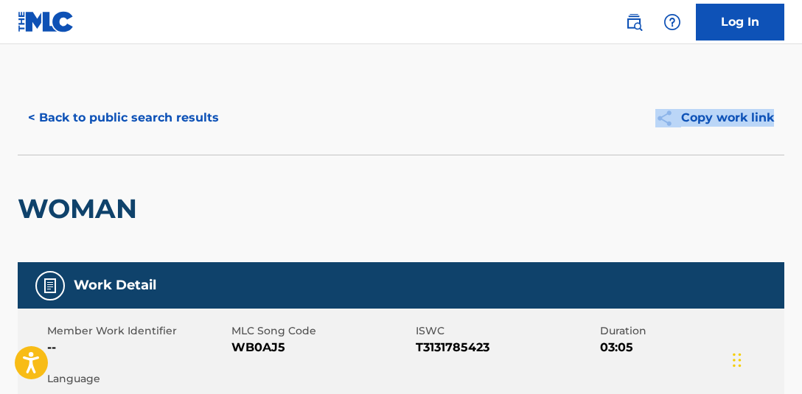
click at [795, 150] on html "Accessibility Screen-Reader Guide, Feedback, and Issue Reporting | New window L…" at bounding box center [401, 197] width 802 height 394
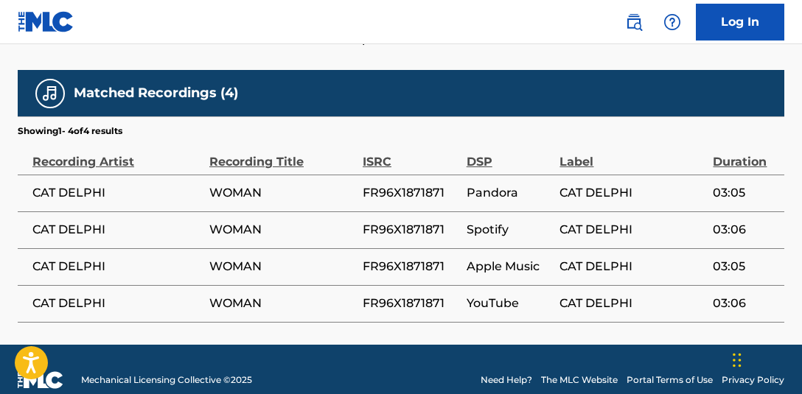
scroll to position [753, 0]
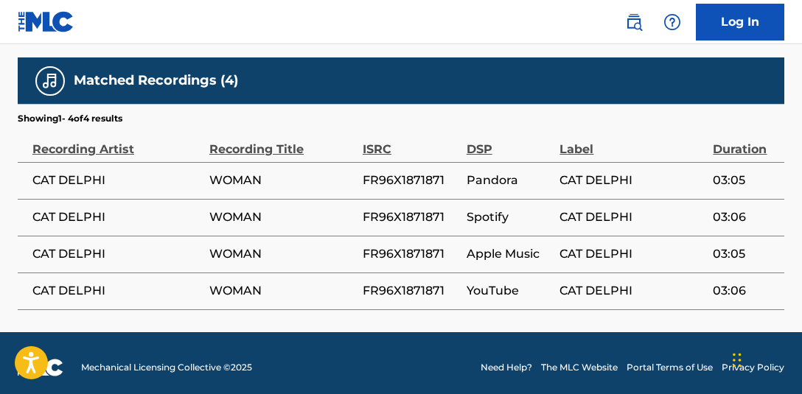
click at [399, 172] on span "FR96X1871871" at bounding box center [410, 181] width 97 height 18
copy span "FR96X1871871"
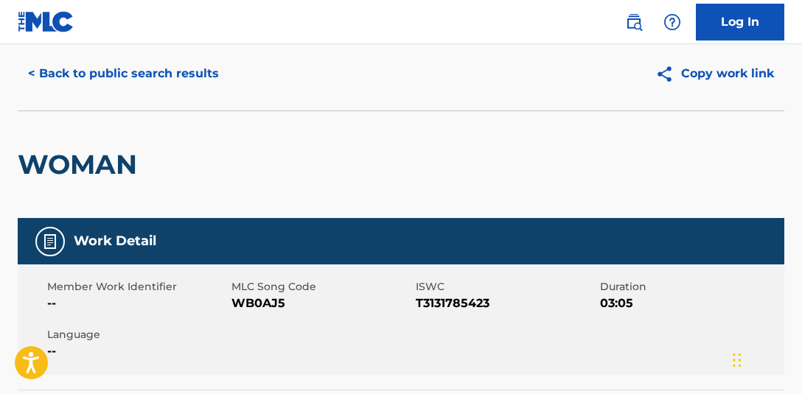
scroll to position [46, 0]
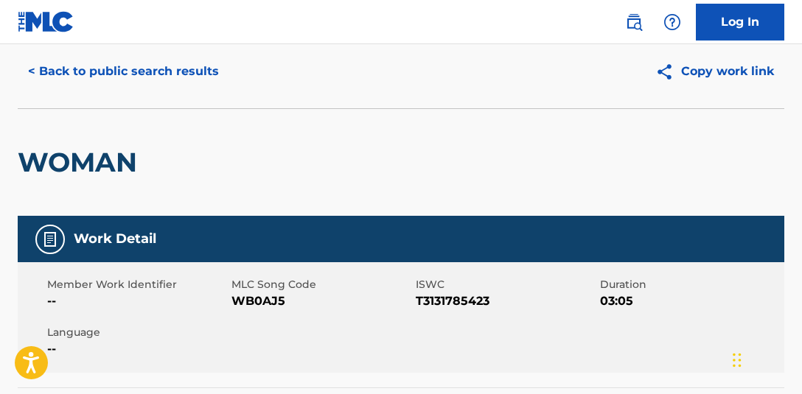
click at [762, 161] on div "WOMAN" at bounding box center [401, 162] width 766 height 108
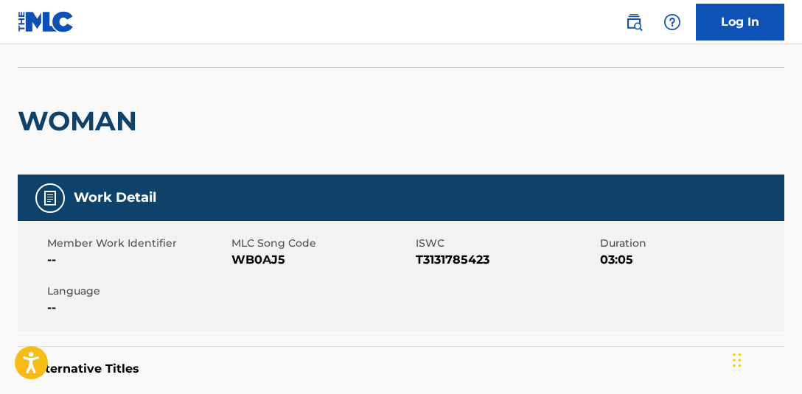
scroll to position [68, 0]
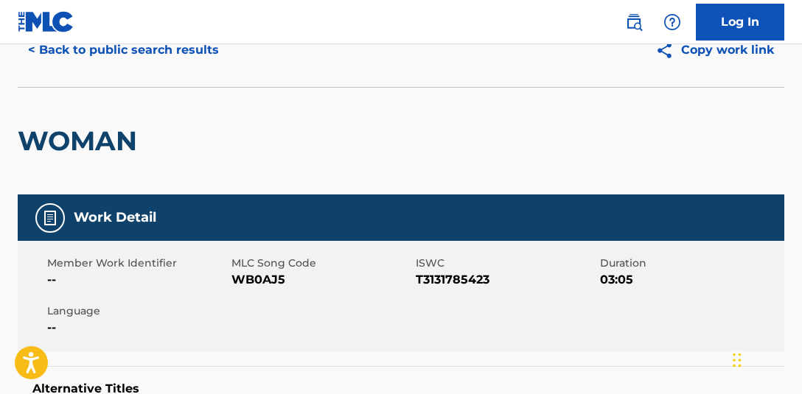
scroll to position [161, 0]
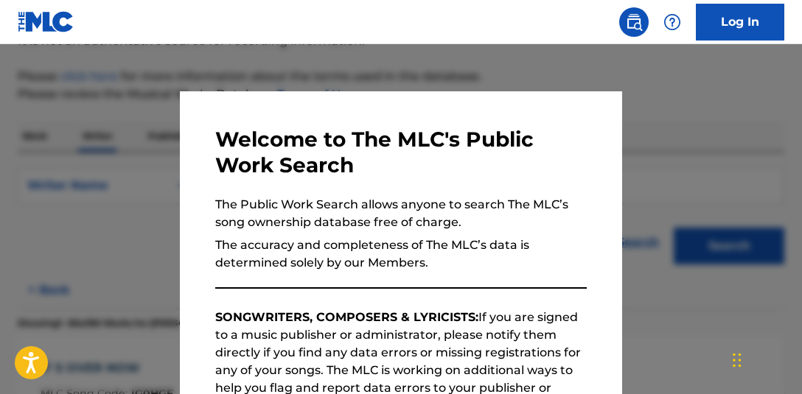
click at [547, 77] on div at bounding box center [401, 241] width 802 height 394
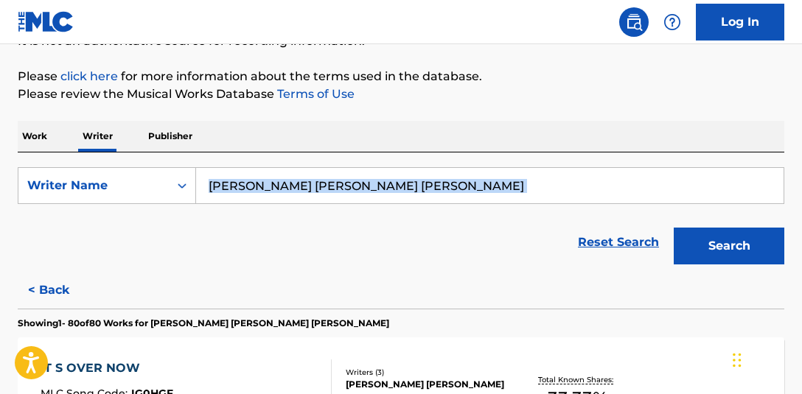
drag, startPoint x: 533, startPoint y: 206, endPoint x: -93, endPoint y: 139, distance: 629.7
click at [0, 139] on html "Accessibility Screen-Reader Guide, Feedback, and Issue Reporting | New window L…" at bounding box center [401, 36] width 802 height 394
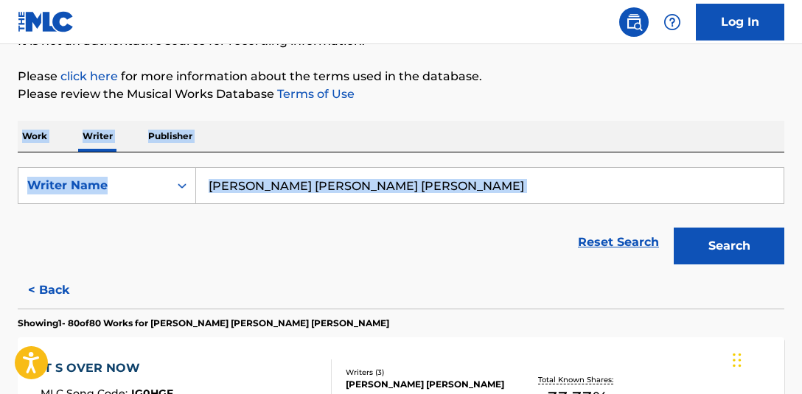
click at [283, 182] on input "CATHERINE MARY LISA WRIGHT" at bounding box center [489, 185] width 587 height 35
click at [302, 176] on input "CATHERINE MARY LISA WRIGHT" at bounding box center [489, 185] width 587 height 35
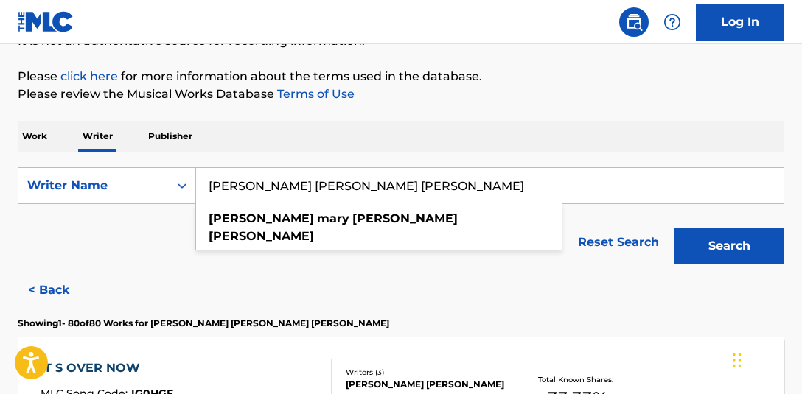
click at [298, 183] on input "CATHERINE MARY LISA WRIGHT" at bounding box center [489, 185] width 587 height 35
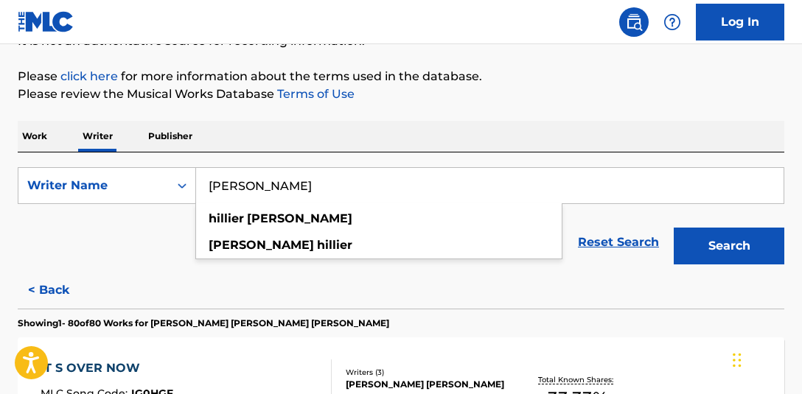
type input "HILLIER DARREN"
click at [673, 228] on button "Search" at bounding box center [728, 246] width 111 height 37
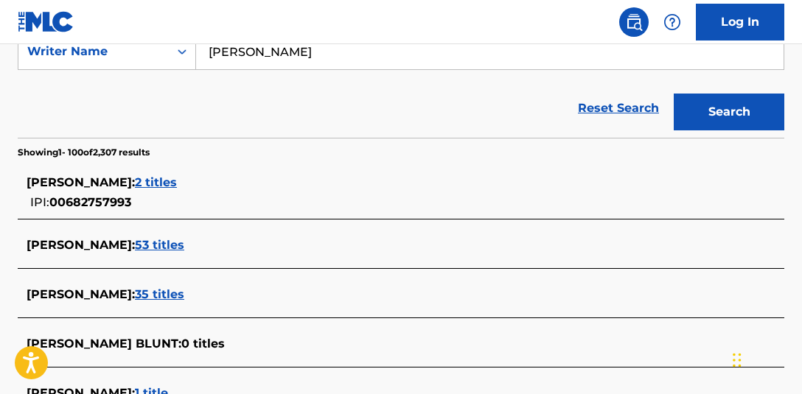
scroll to position [78, 0]
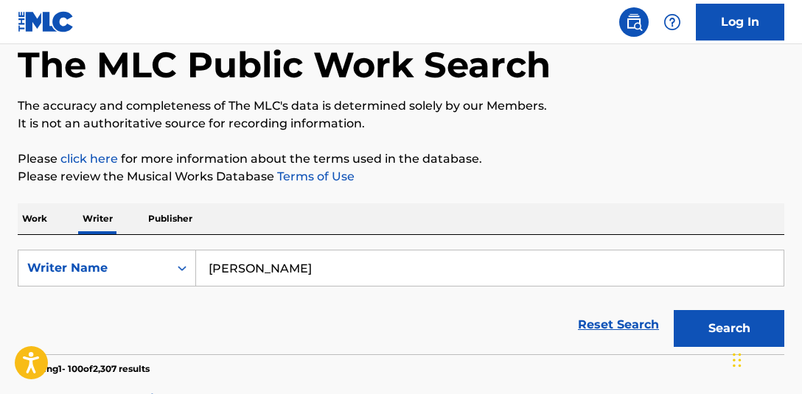
click at [50, 211] on p "Work" at bounding box center [35, 218] width 34 height 31
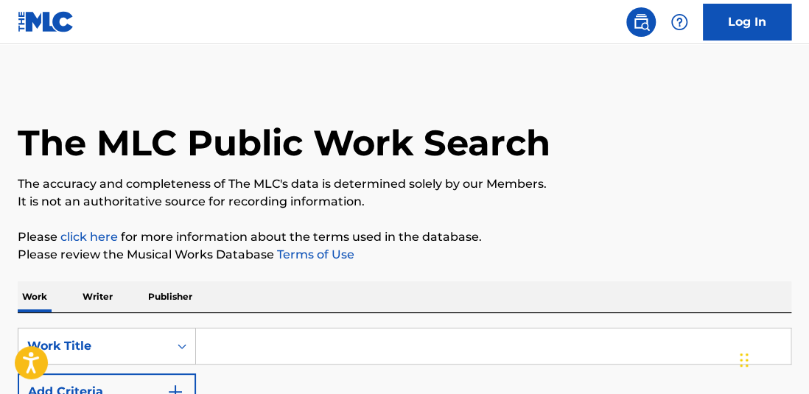
click at [382, 357] on input "Search Form" at bounding box center [493, 346] width 594 height 35
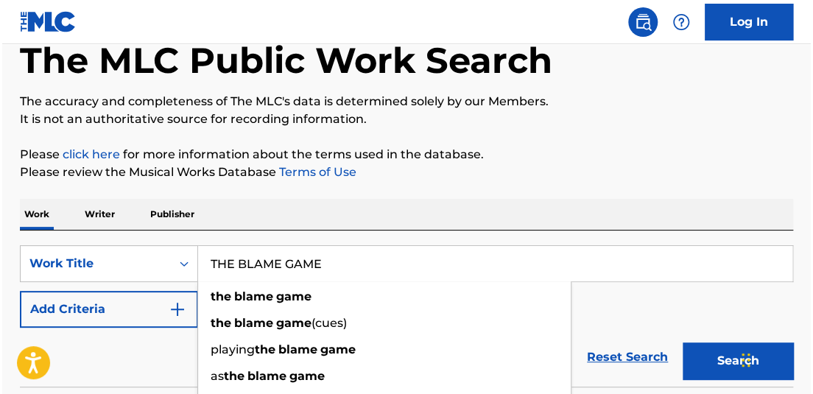
scroll to position [158, 0]
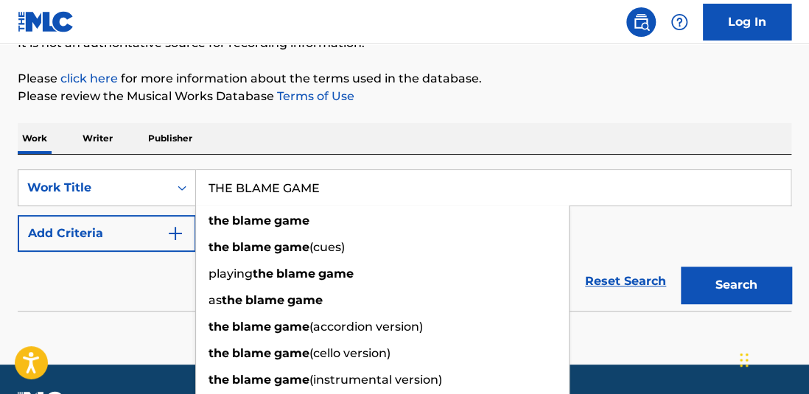
type input "THE BLAME GAME"
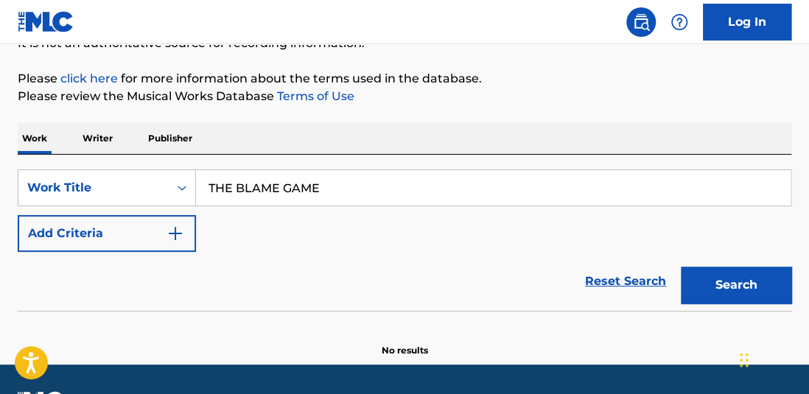
click at [152, 239] on button "Add Criteria" at bounding box center [107, 233] width 178 height 37
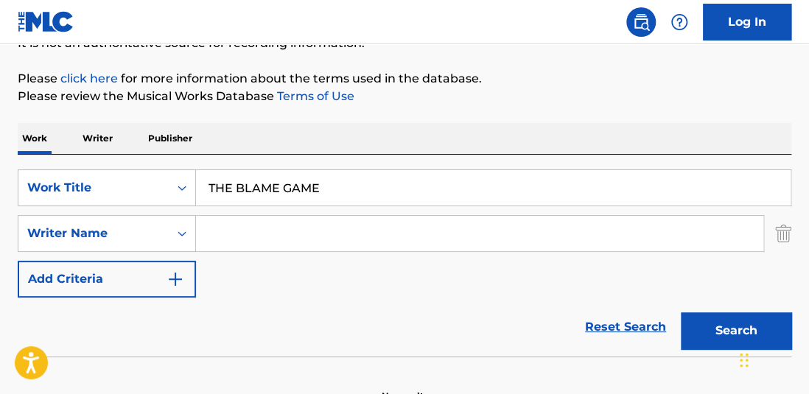
click at [278, 234] on input "Search Form" at bounding box center [479, 233] width 567 height 35
type input ","
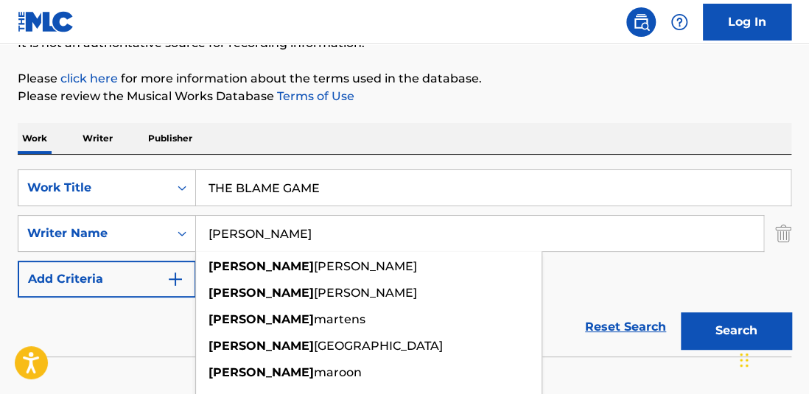
type input "PAUL MARCH"
click at [681, 312] on button "Search" at bounding box center [736, 330] width 111 height 37
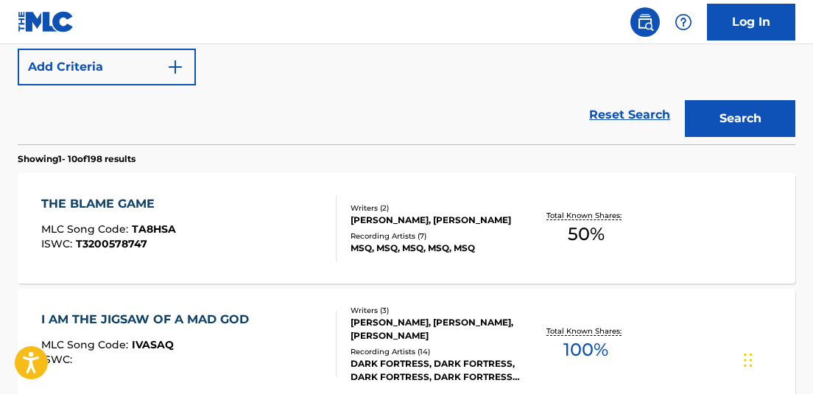
scroll to position [387, 0]
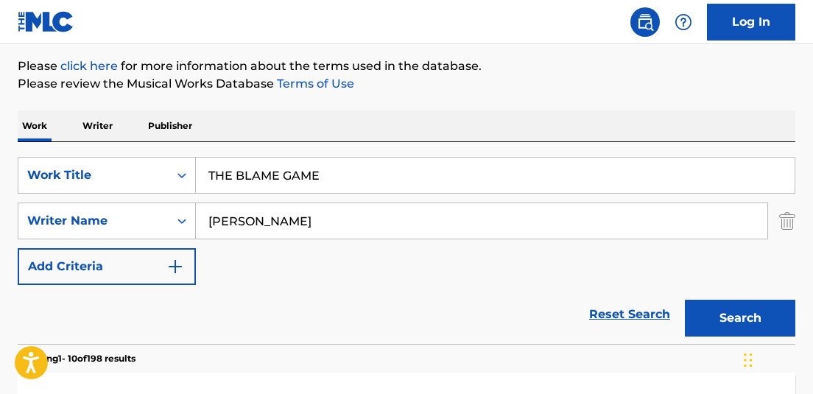
scroll to position [191, 0]
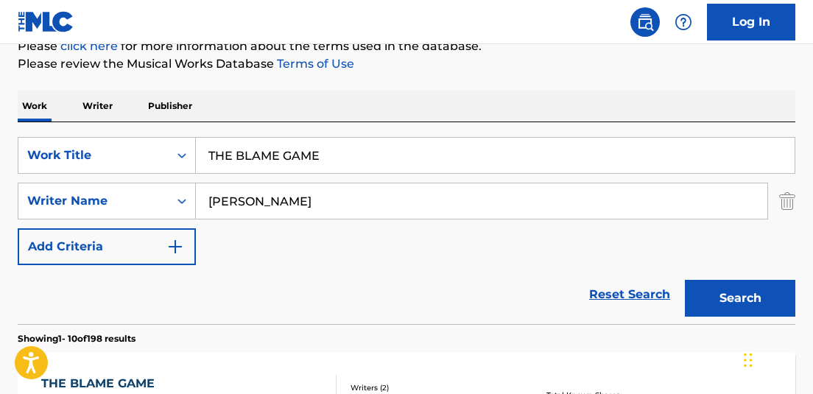
click at [106, 108] on p "Writer" at bounding box center [97, 106] width 39 height 31
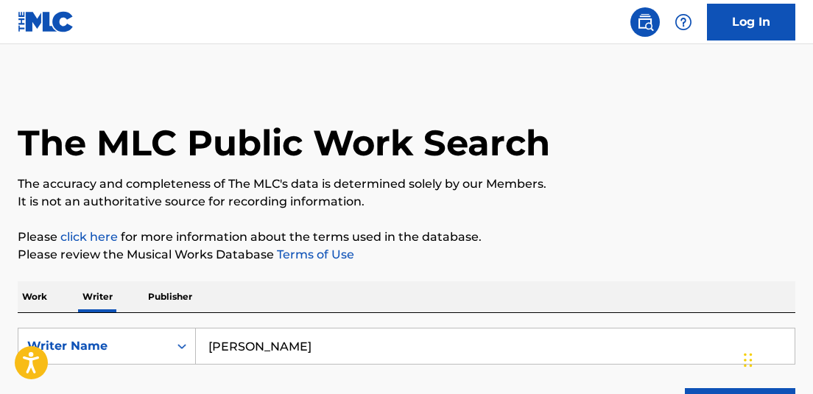
drag, startPoint x: 341, startPoint y: 333, endPoint x: 175, endPoint y: 306, distance: 168.6
click at [171, 324] on div "SearchWithCriteriac0ae67a4-20e7-4937-9bfc-07b81b404d65 Writer Name HILLIER DARR…" at bounding box center [407, 372] width 778 height 119
type input "E"
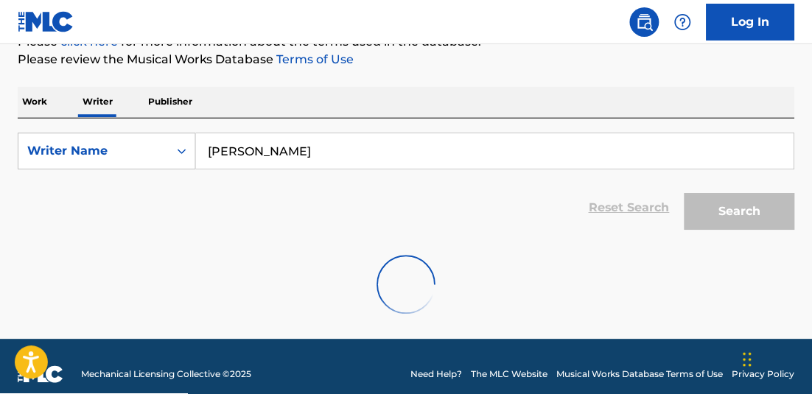
scroll to position [189, 0]
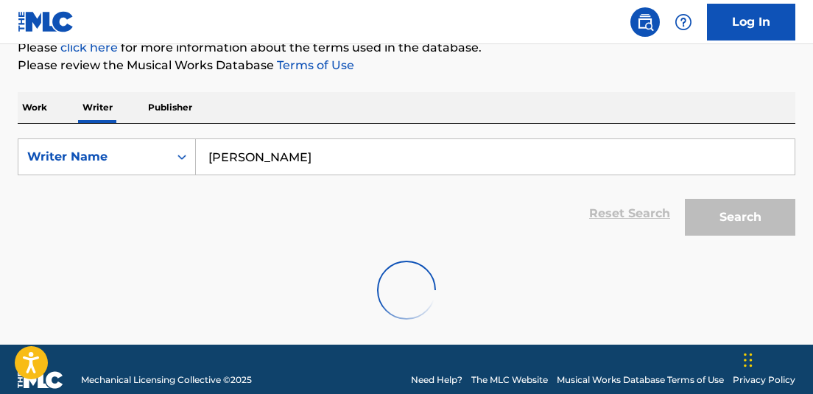
click at [345, 158] on input "NEIL PAUL MARCH" at bounding box center [495, 156] width 599 height 35
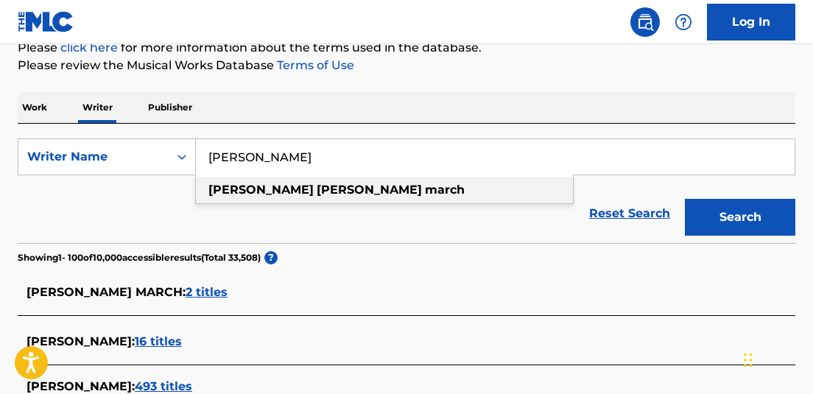
click at [425, 191] on strong "march" at bounding box center [445, 190] width 40 height 14
type input "neil paul march"
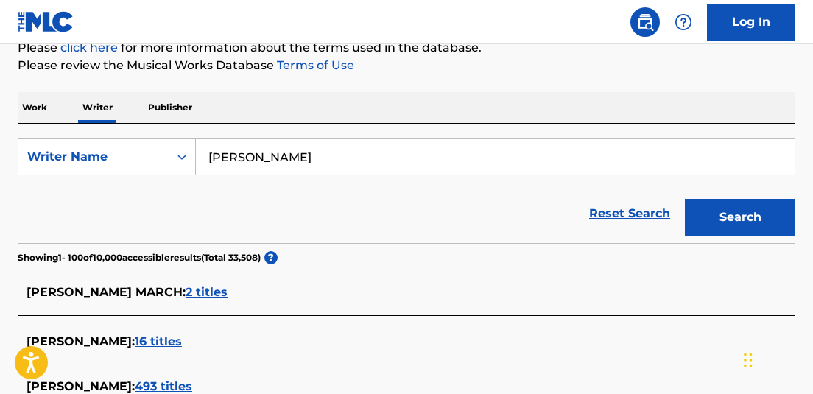
click at [742, 214] on button "Search" at bounding box center [740, 217] width 111 height 37
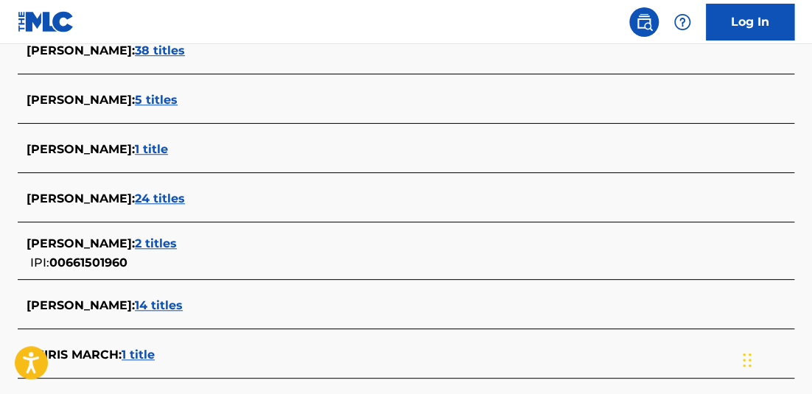
scroll to position [2634, 0]
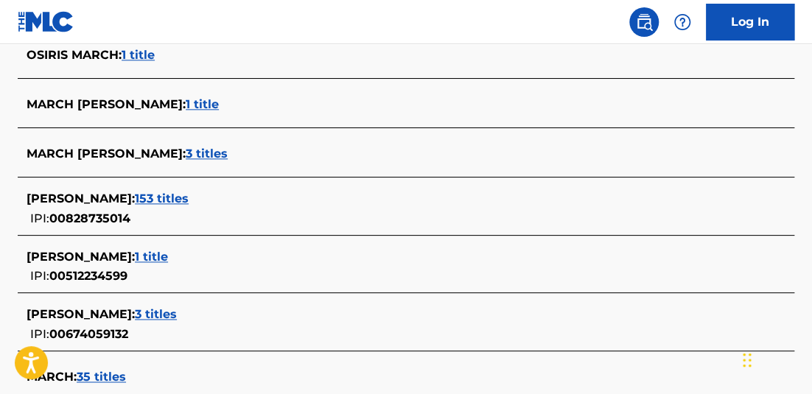
click at [168, 200] on span "153 titles" at bounding box center [162, 199] width 54 height 14
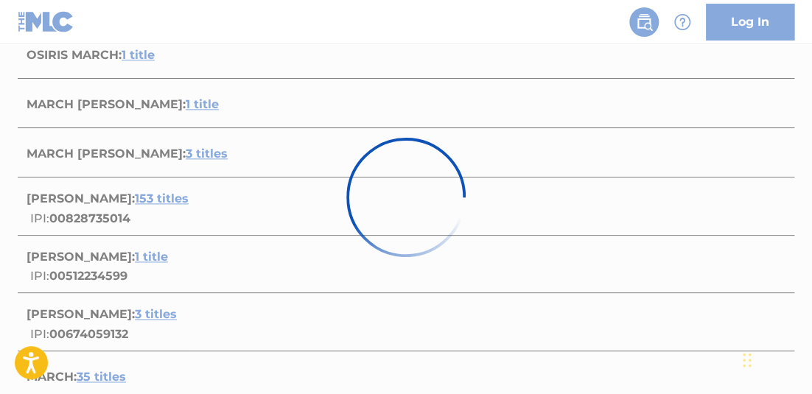
scroll to position [1409, 0]
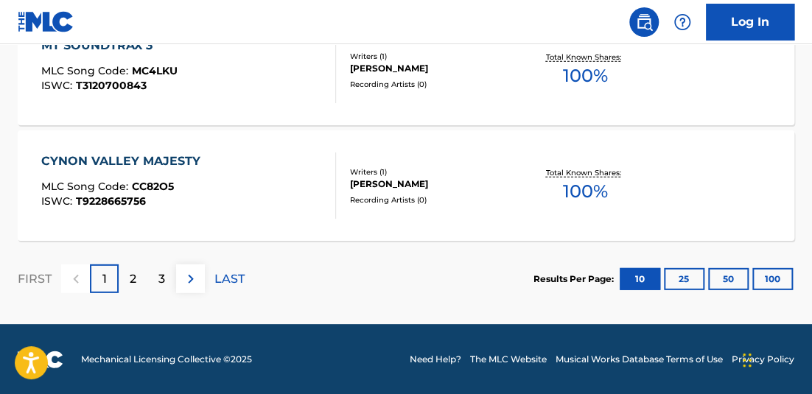
click at [765, 274] on button "100" at bounding box center [772, 279] width 41 height 22
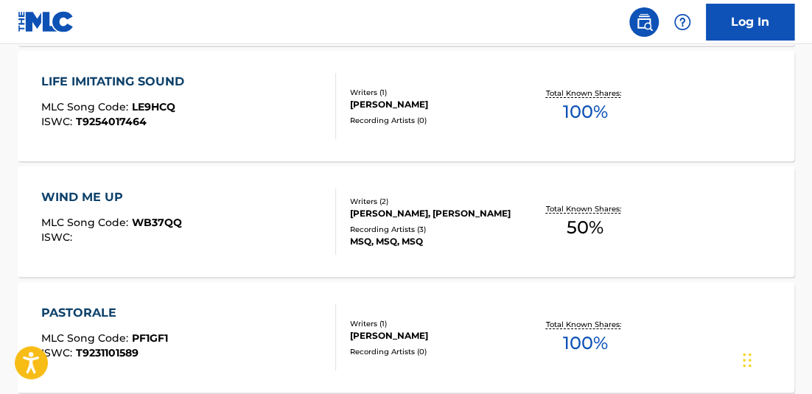
scroll to position [11781, 0]
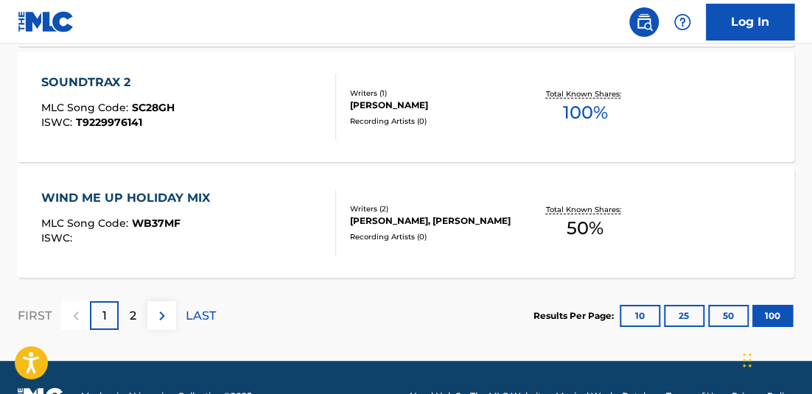
click at [575, 232] on span "50 %" at bounding box center [585, 228] width 37 height 27
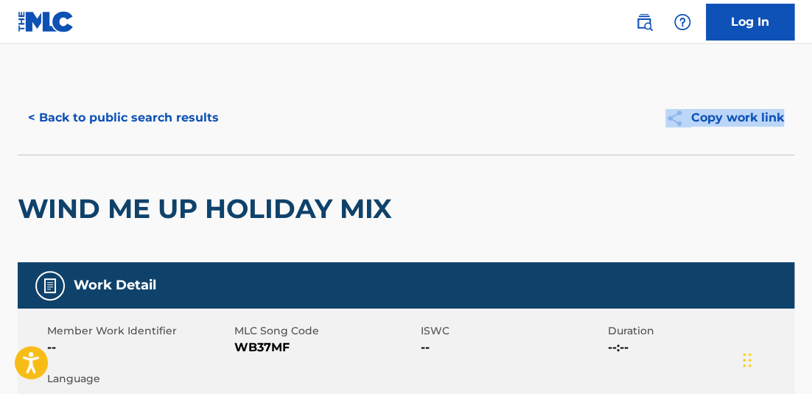
drag, startPoint x: 813, startPoint y: 85, endPoint x: 813, endPoint y: 135, distance: 50.1
click at [795, 135] on html "Accessibility Screen-Reader Guide, Feedback, and Issue Reporting | New window L…" at bounding box center [406, 197] width 812 height 394
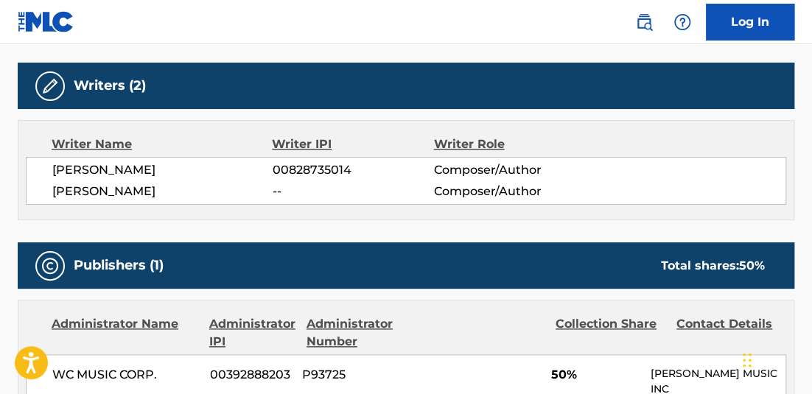
scroll to position [394, 0]
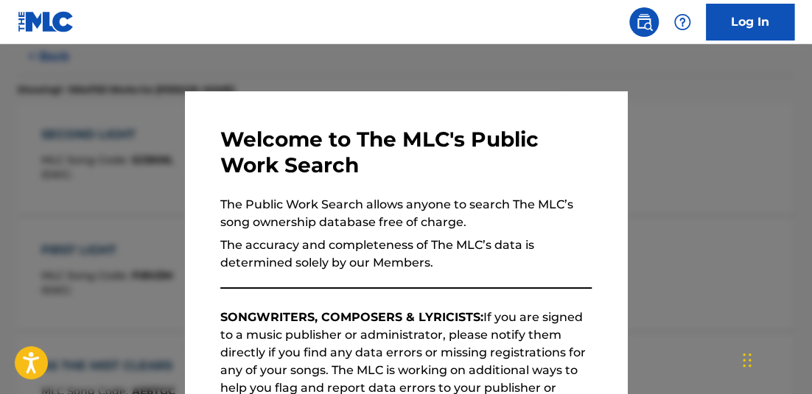
click at [292, 73] on div at bounding box center [406, 241] width 812 height 394
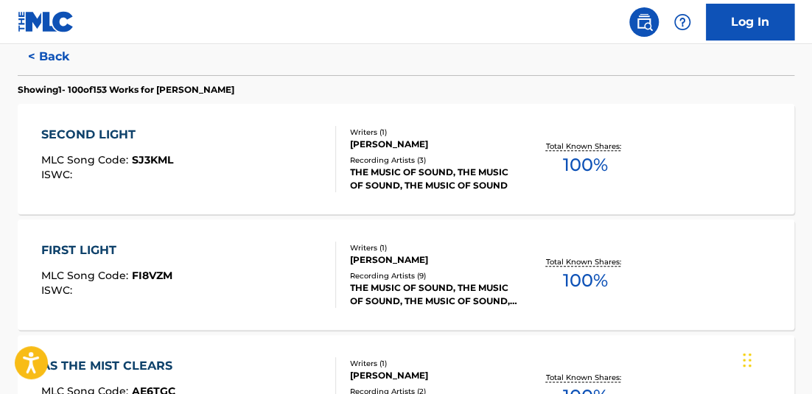
scroll to position [4611, 0]
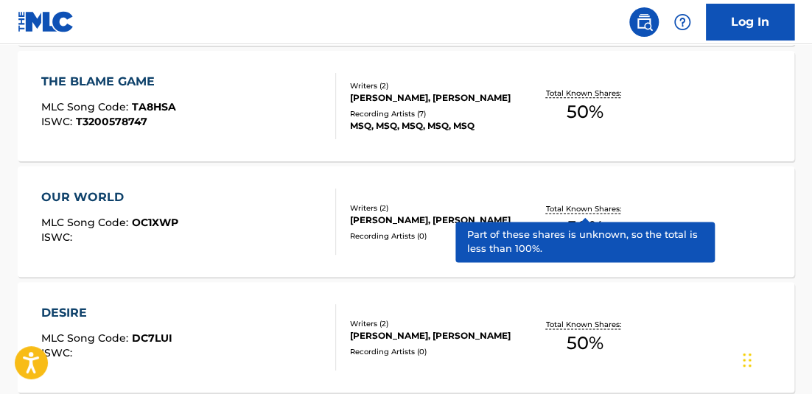
click at [581, 204] on p "Total Known Shares:" at bounding box center [585, 208] width 79 height 11
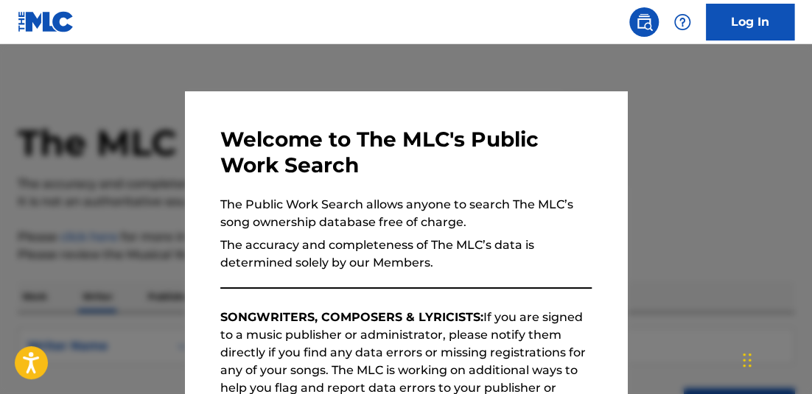
scroll to position [161, 0]
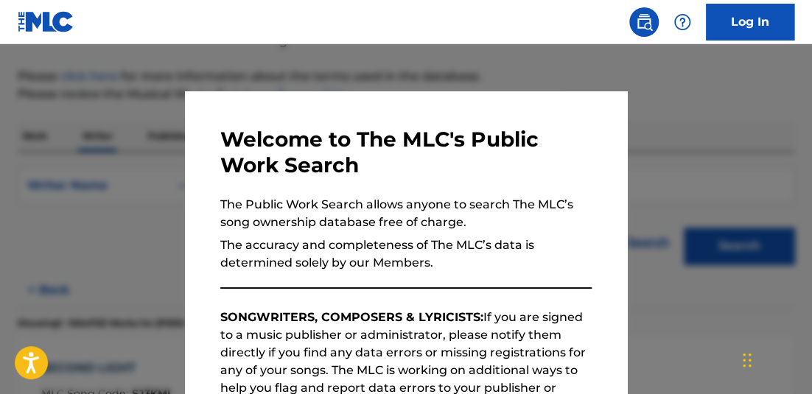
click at [204, 45] on div at bounding box center [406, 241] width 812 height 394
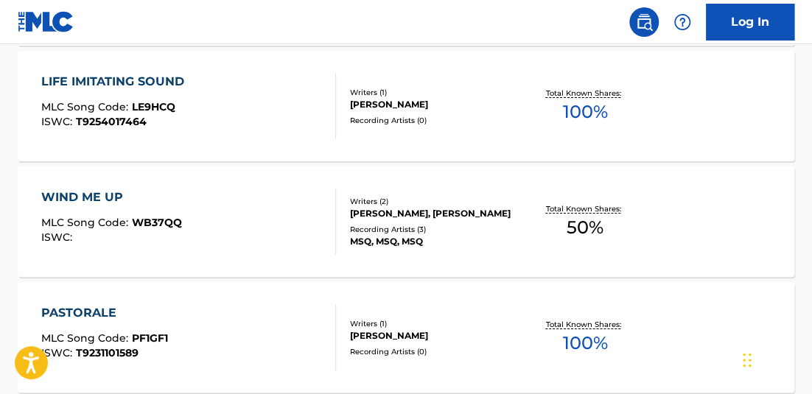
scroll to position [4611, 0]
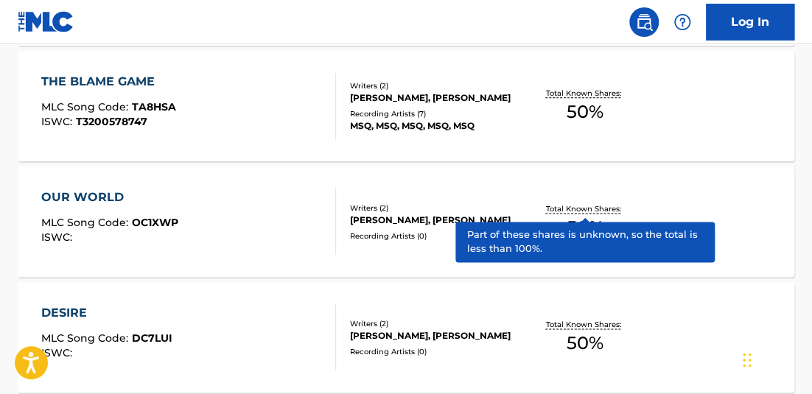
click at [604, 203] on p "Total Known Shares:" at bounding box center [585, 208] width 79 height 11
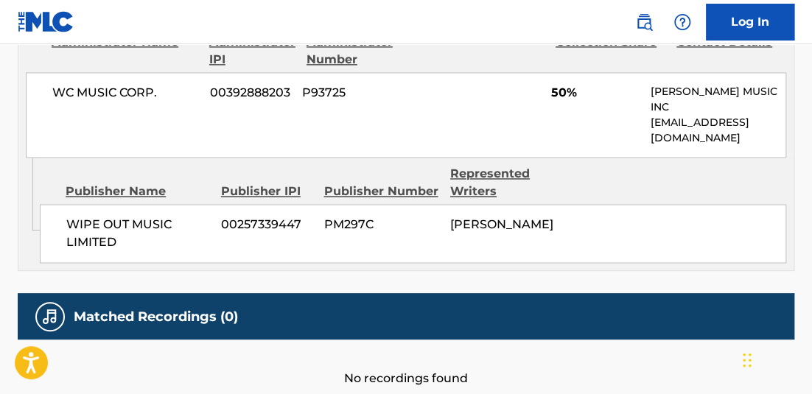
scroll to position [740, 0]
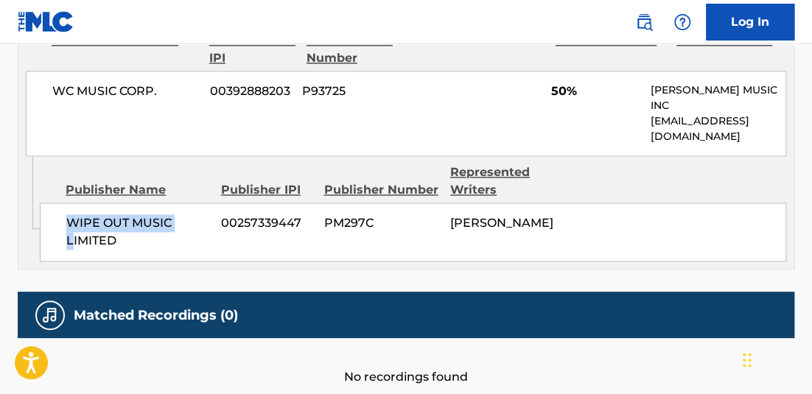
drag, startPoint x: 119, startPoint y: 229, endPoint x: 74, endPoint y: 236, distance: 46.3
click at [74, 236] on span "WIPE OUT MUSIC LIMITED" at bounding box center [138, 231] width 144 height 35
copy span "WIPE OUT MUSIC L"
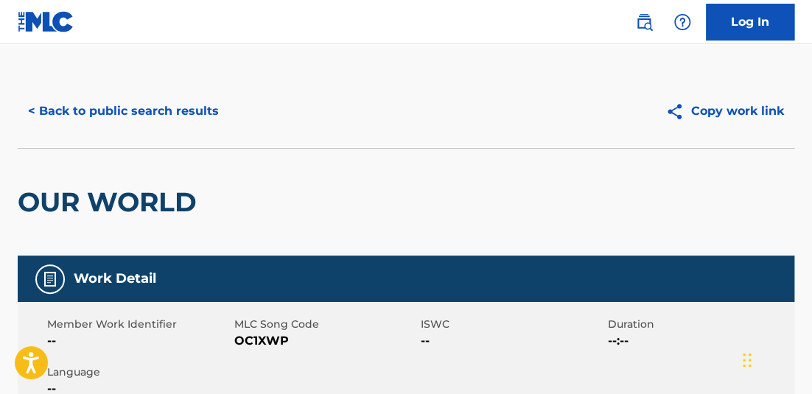
scroll to position [0, 0]
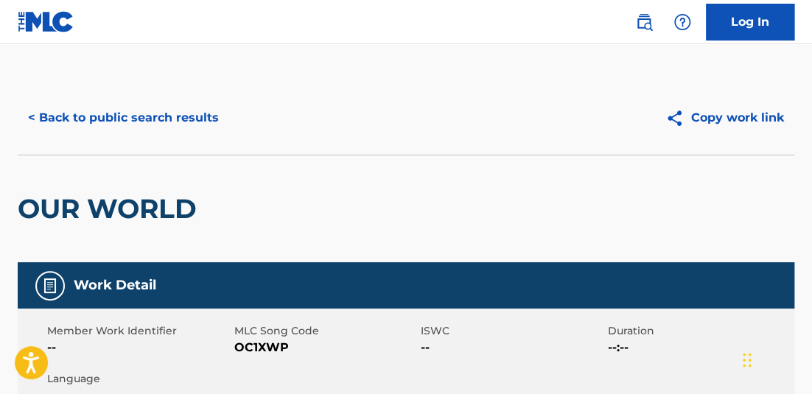
click at [159, 115] on button "< Back to public search results" at bounding box center [123, 117] width 211 height 37
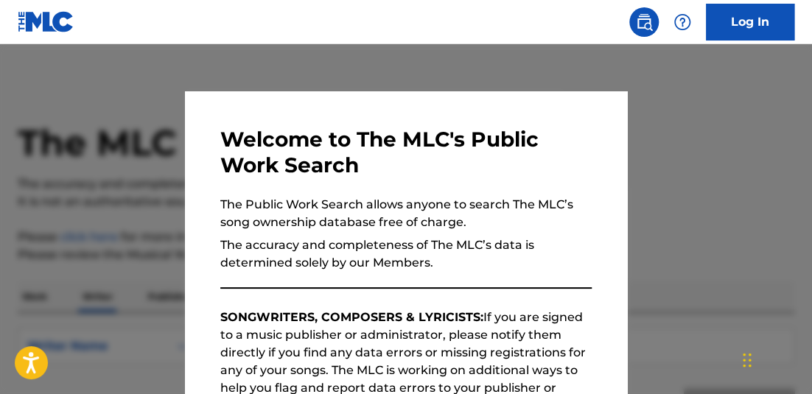
scroll to position [161, 0]
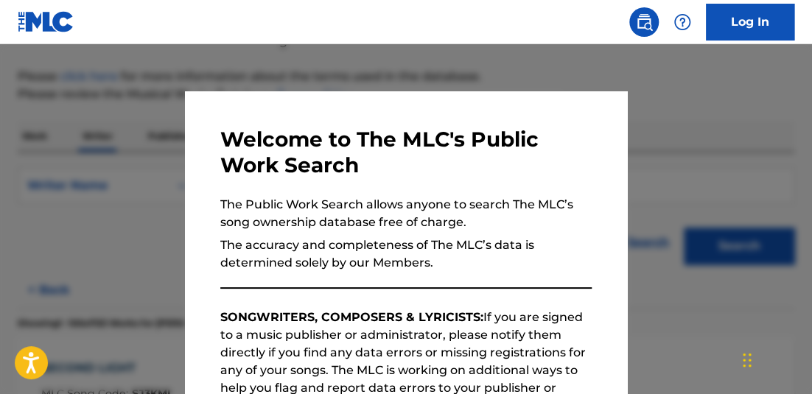
click at [180, 73] on div at bounding box center [406, 241] width 812 height 394
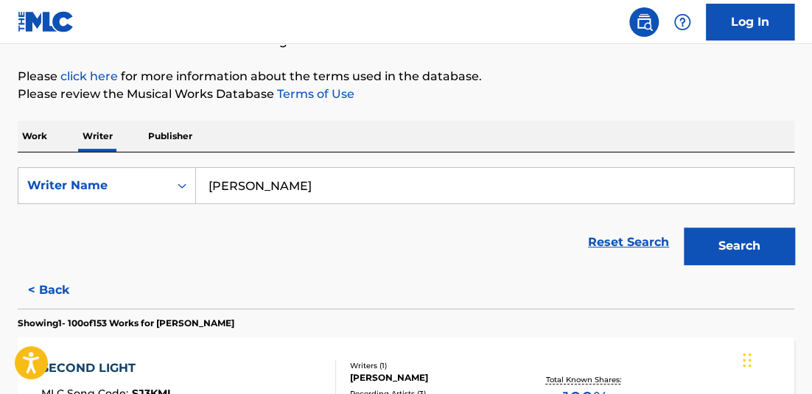
scroll to position [4264, 0]
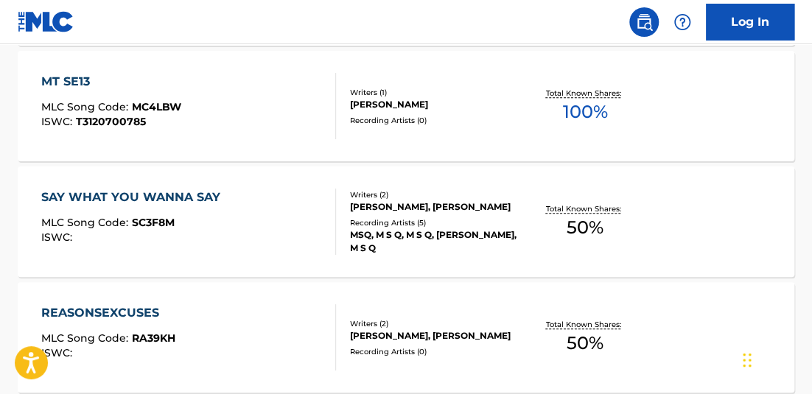
click at [585, 209] on p "Total Known Shares:" at bounding box center [585, 208] width 79 height 11
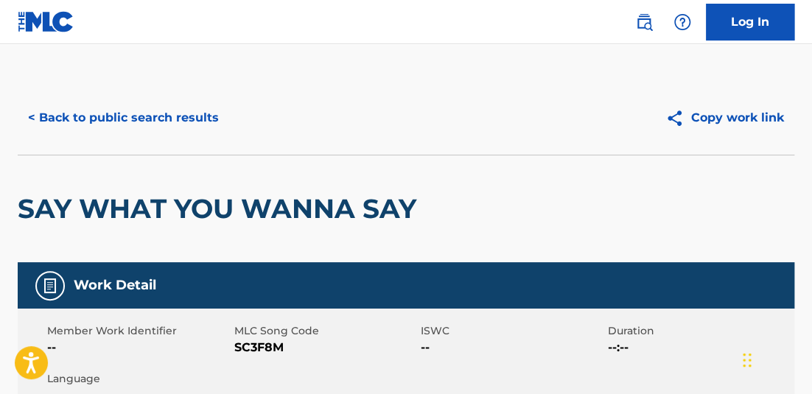
click at [795, 120] on html "Accessibility Screen-Reader Guide, Feedback, and Issue Reporting | New window L…" at bounding box center [406, 197] width 812 height 394
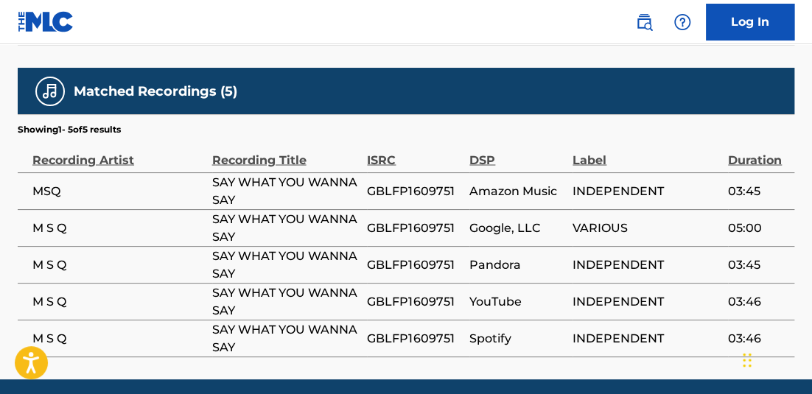
scroll to position [972, 0]
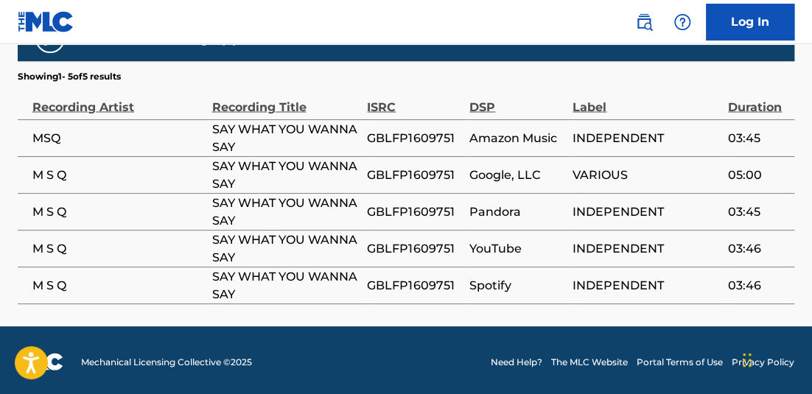
click at [388, 135] on span "GBLFP1609751" at bounding box center [414, 138] width 95 height 18
copy span "GBLFP1609751"
click at [786, 161] on td "05:00" at bounding box center [761, 174] width 66 height 37
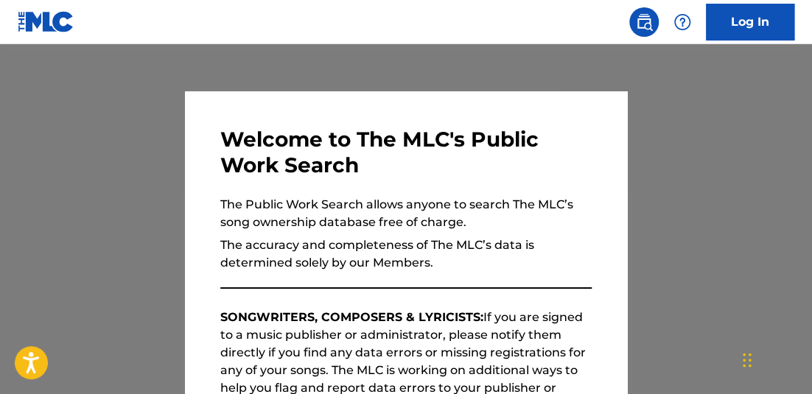
scroll to position [11818, 0]
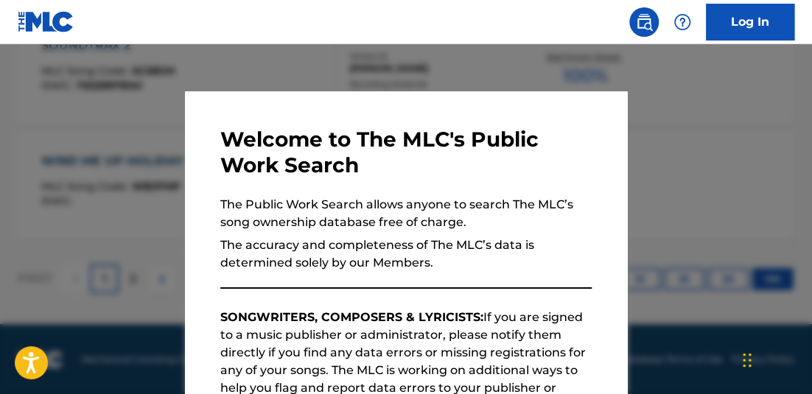
drag, startPoint x: 211, startPoint y: 67, endPoint x: 239, endPoint y: 46, distance: 35.2
click at [211, 67] on div at bounding box center [406, 241] width 812 height 394
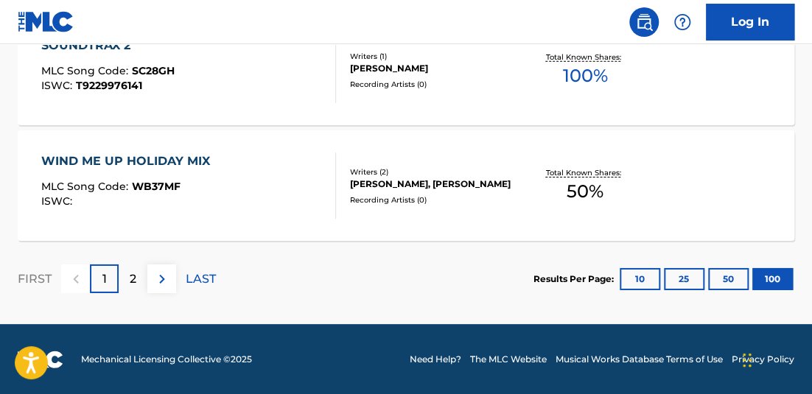
scroll to position [4495, 0]
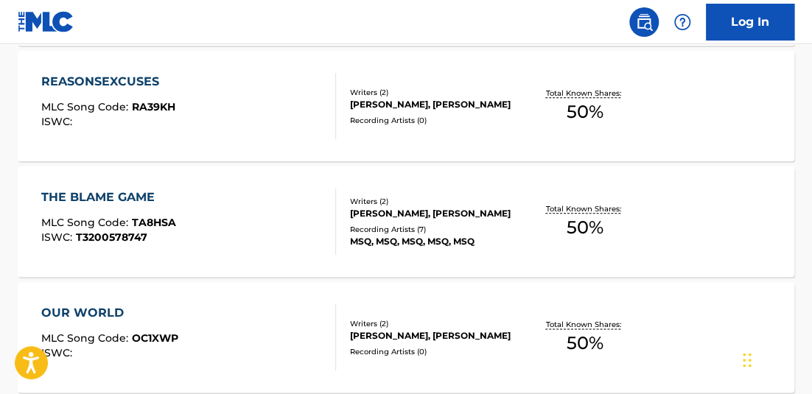
click at [606, 227] on div "Total Known Shares: 50 %" at bounding box center [584, 222] width 129 height 45
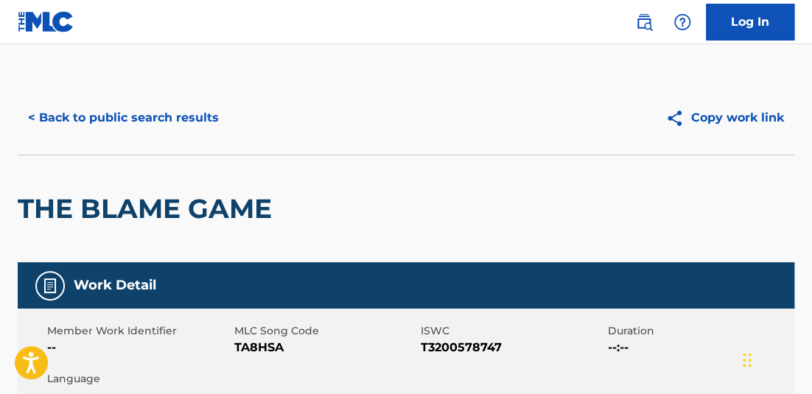
click at [480, 346] on span "T3200578747" at bounding box center [512, 348] width 183 height 18
click at [778, 173] on div "THE BLAME GAME" at bounding box center [406, 209] width 776 height 108
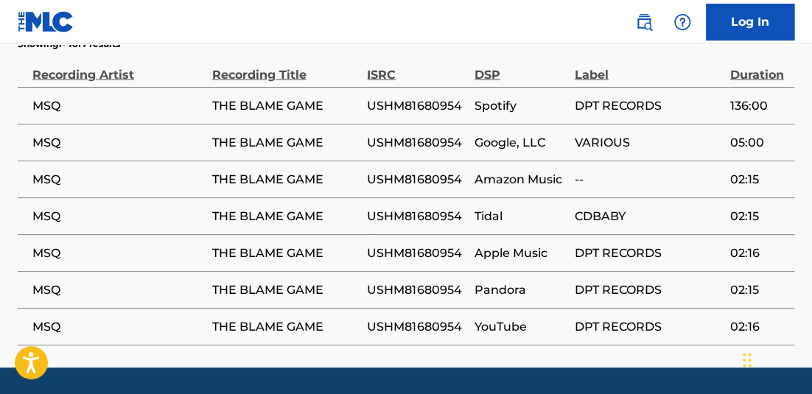
scroll to position [1012, 0]
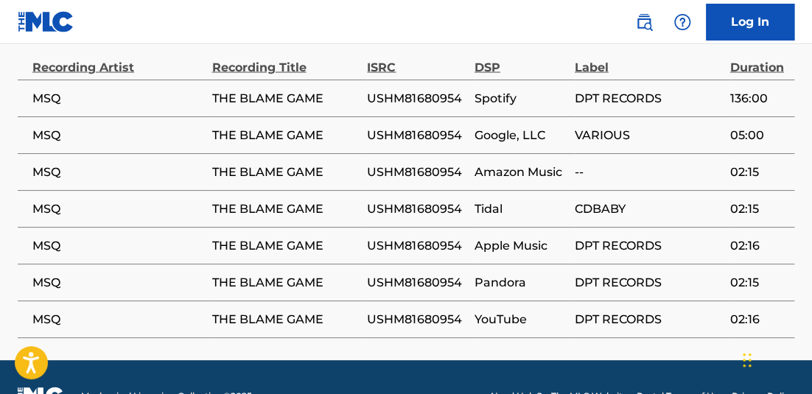
click at [440, 96] on span "USHM81680954" at bounding box center [416, 98] width 99 height 18
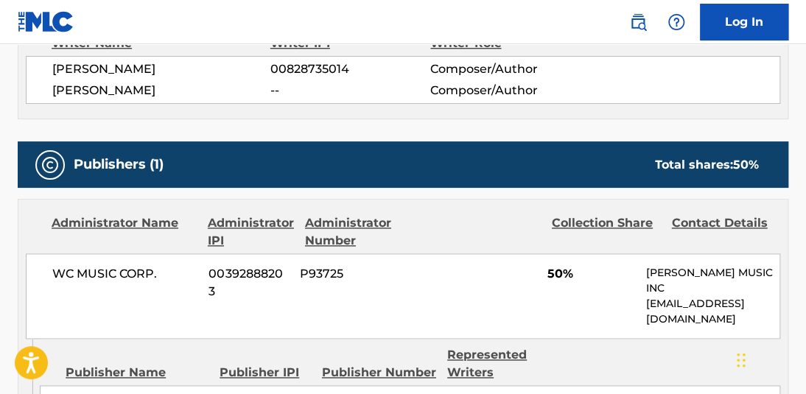
scroll to position [548, 0]
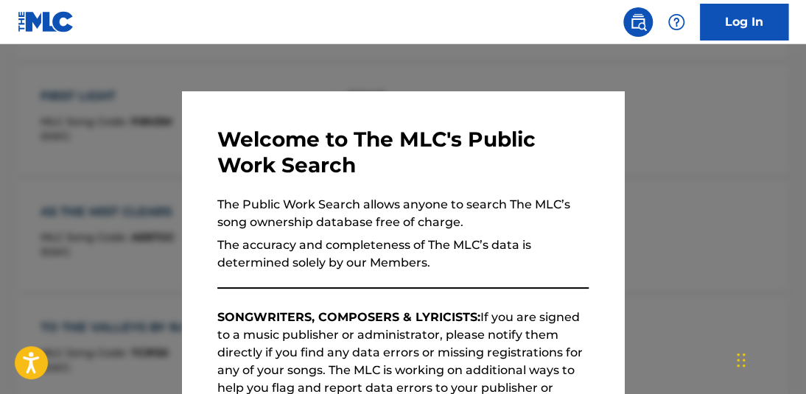
click at [348, 57] on div at bounding box center [403, 241] width 806 height 394
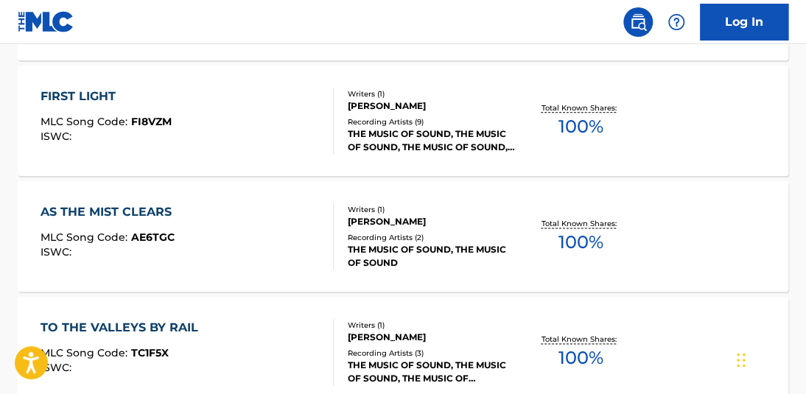
scroll to position [7965, 0]
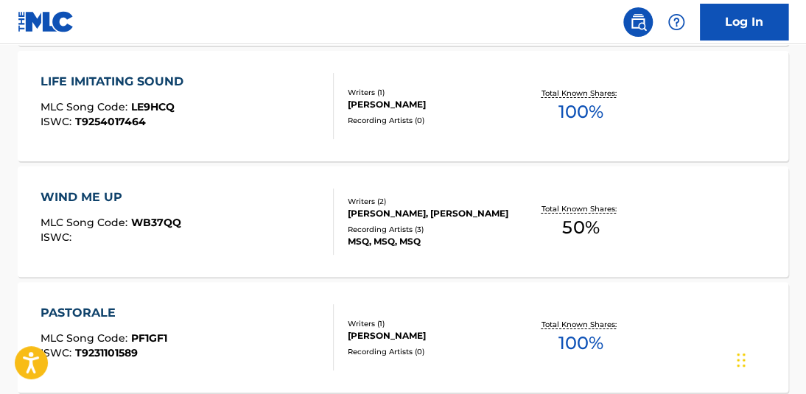
click at [556, 221] on div "Total Known Shares: 50 %" at bounding box center [580, 222] width 128 height 45
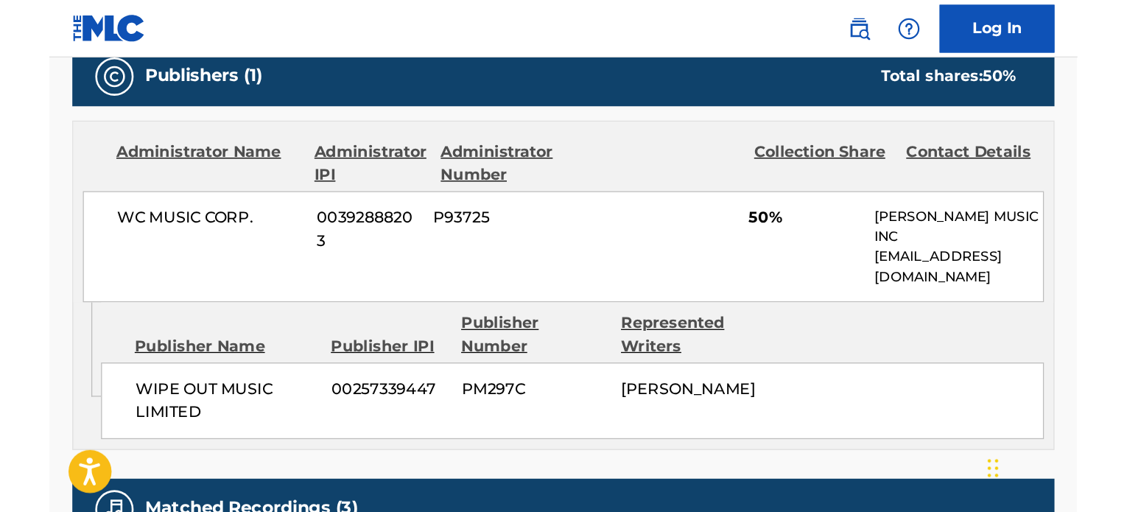
scroll to position [639, 0]
